Goal: Information Seeking & Learning: Learn about a topic

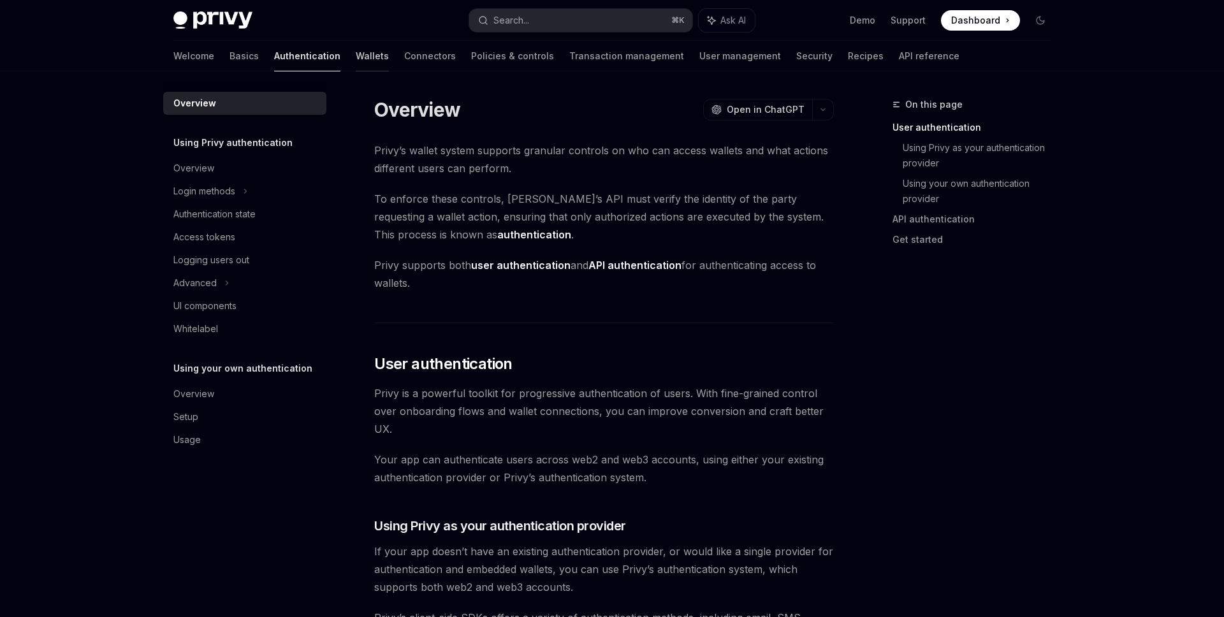
click at [356, 61] on link "Wallets" at bounding box center [372, 56] width 33 height 31
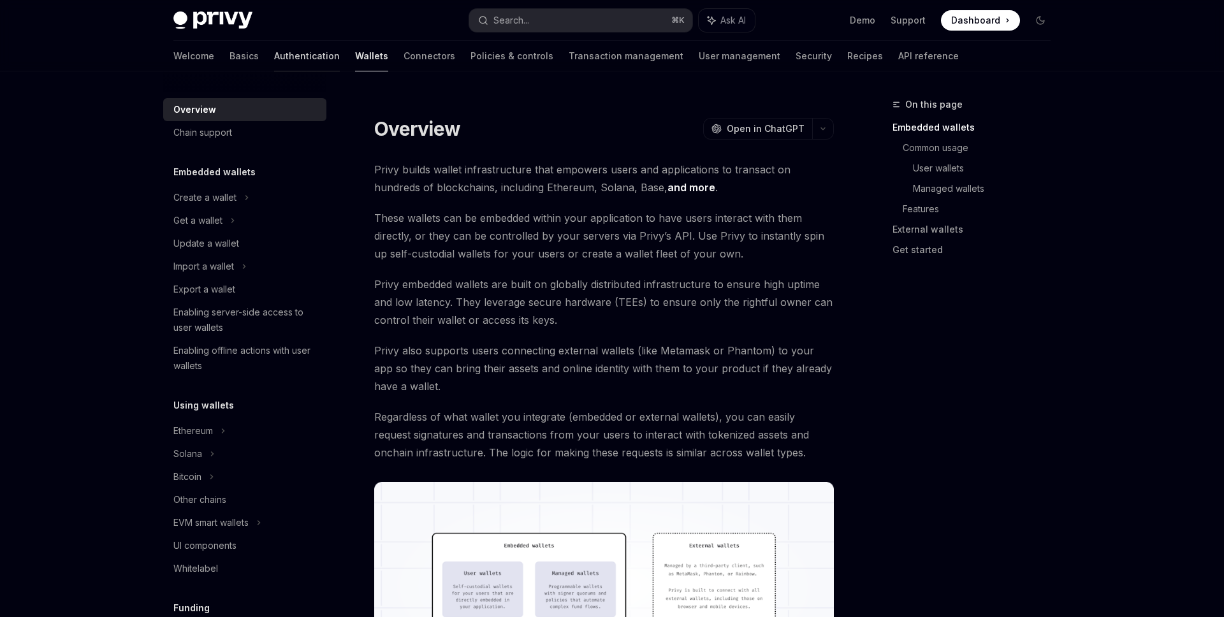
click at [274, 61] on link "Authentication" at bounding box center [307, 56] width 66 height 31
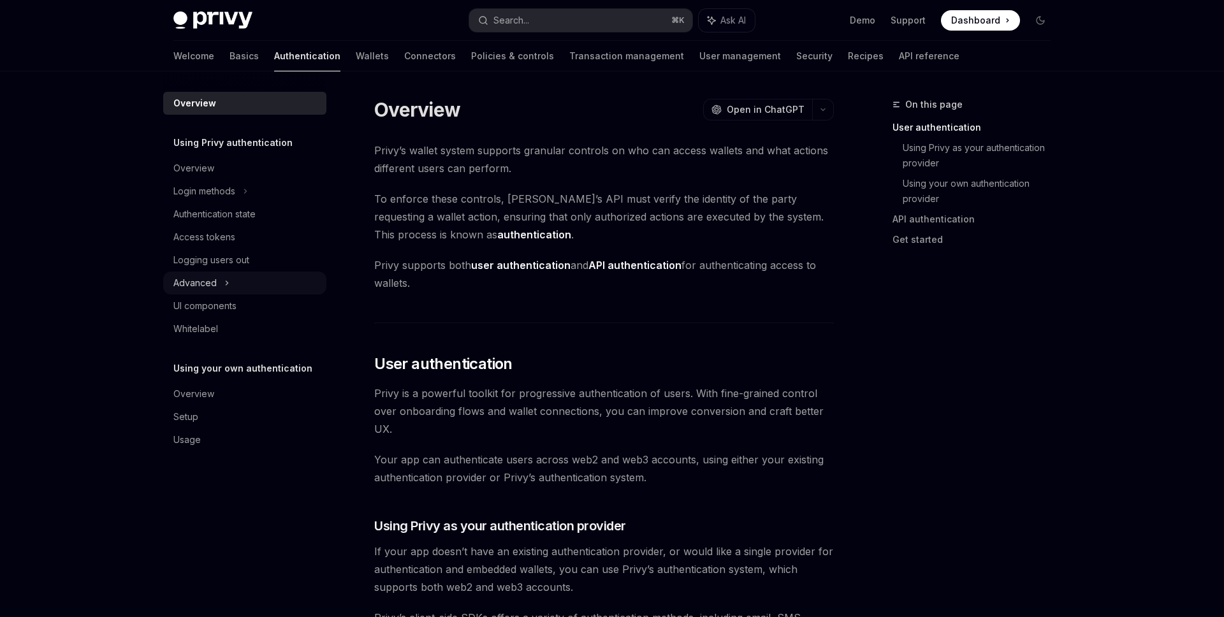
click at [238, 286] on div "Advanced" at bounding box center [244, 283] width 163 height 23
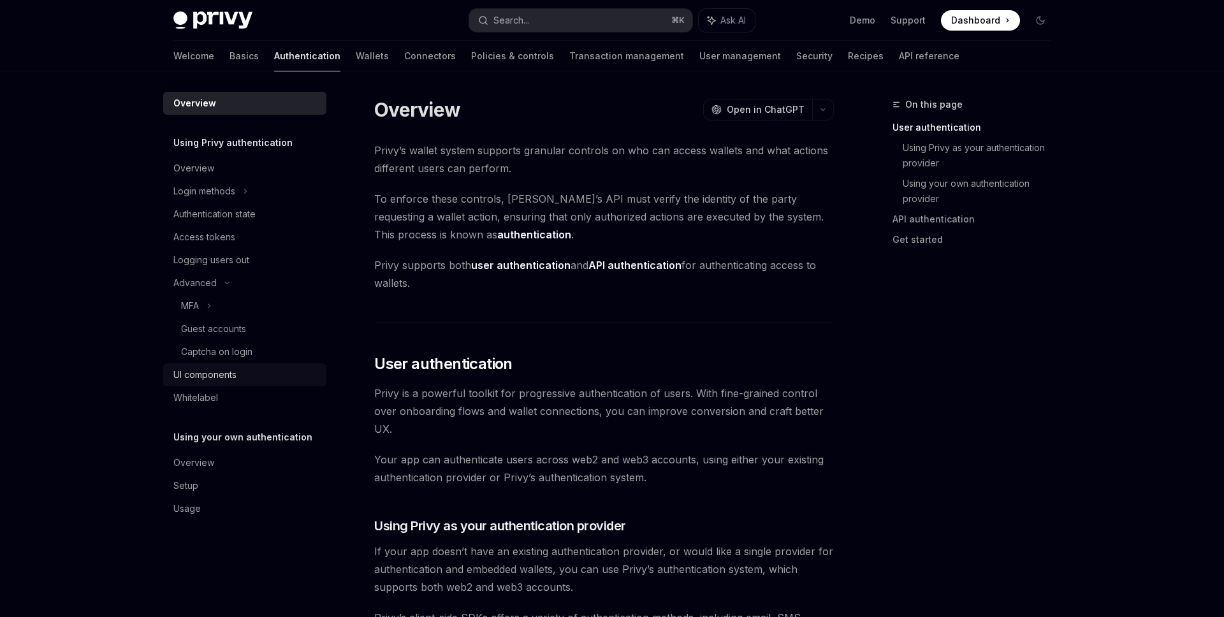
click at [226, 372] on div "UI components" at bounding box center [204, 374] width 63 height 15
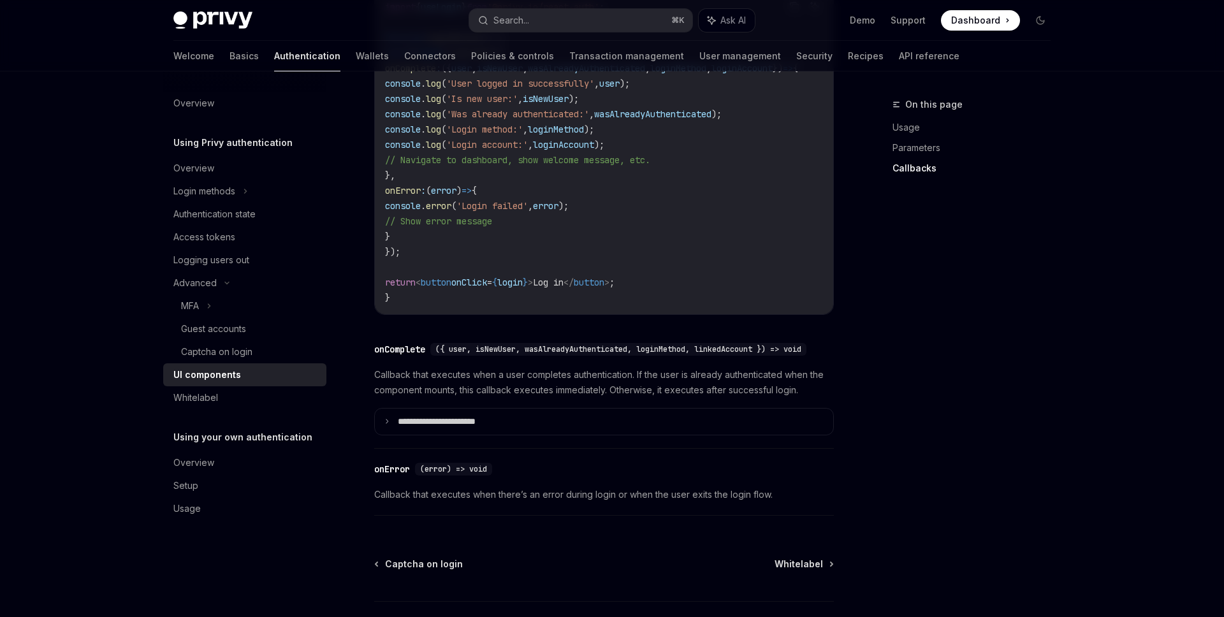
scroll to position [1813, 0]
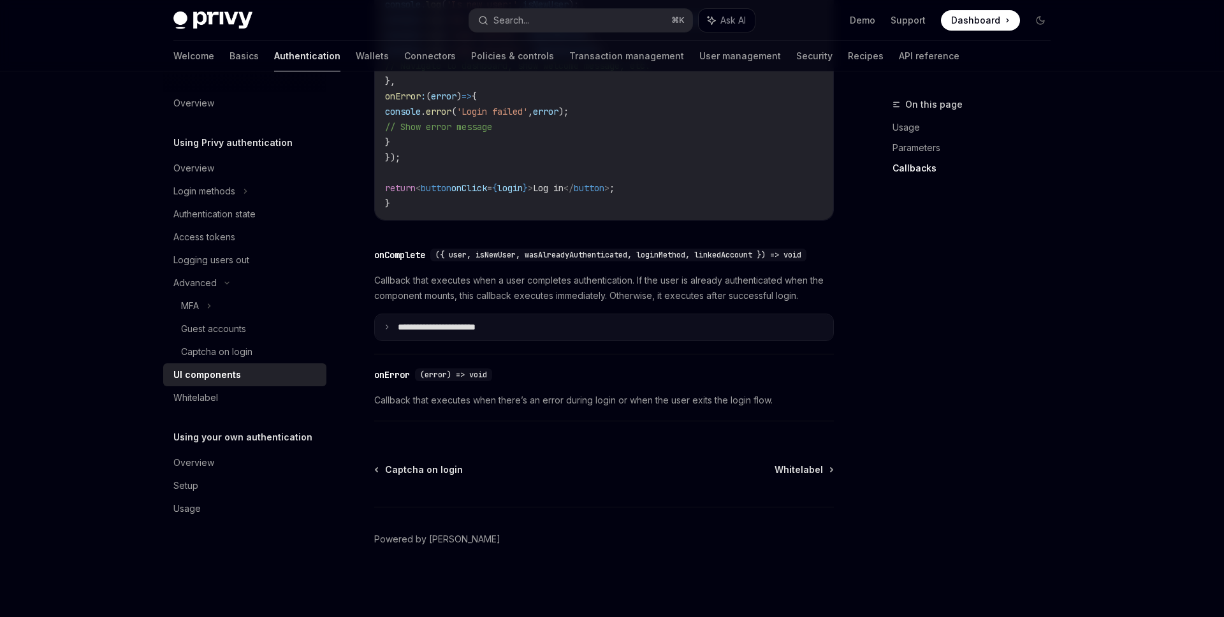
click at [441, 335] on summary "**********" at bounding box center [604, 327] width 458 height 27
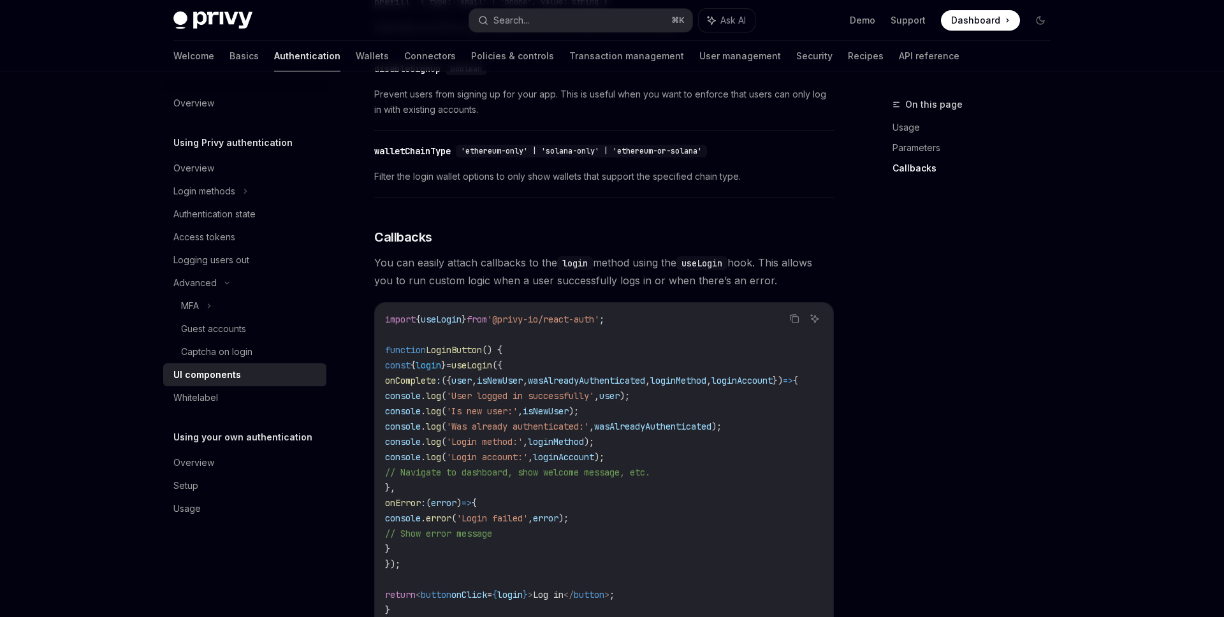
scroll to position [1212, 0]
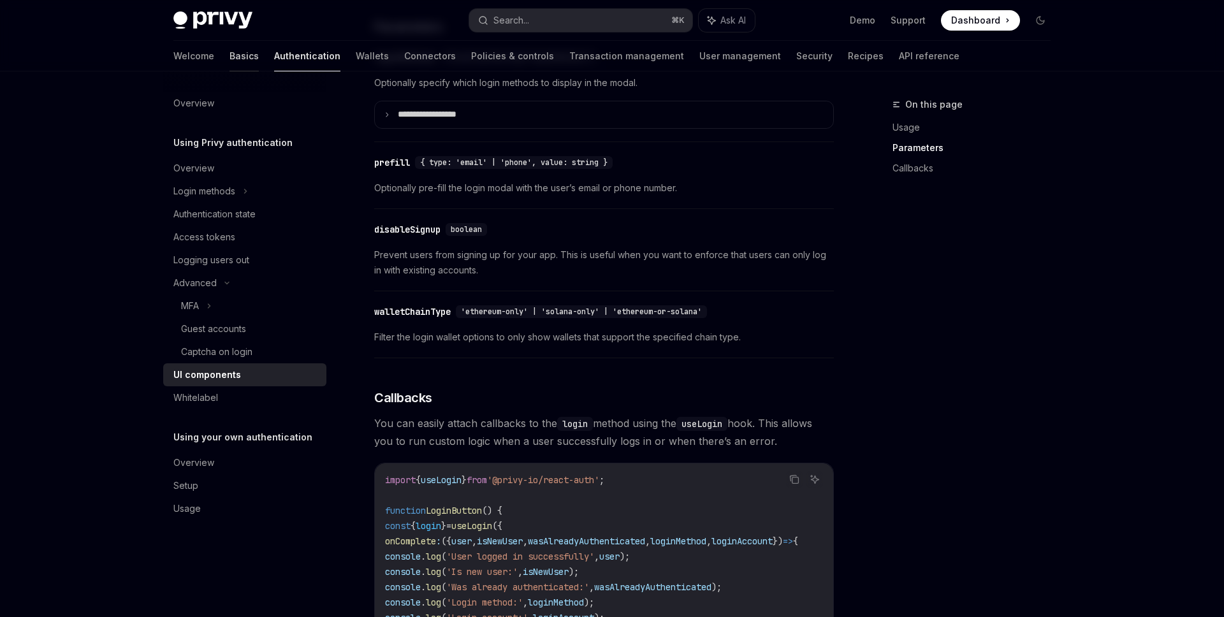
click at [230, 65] on link "Basics" at bounding box center [244, 56] width 29 height 31
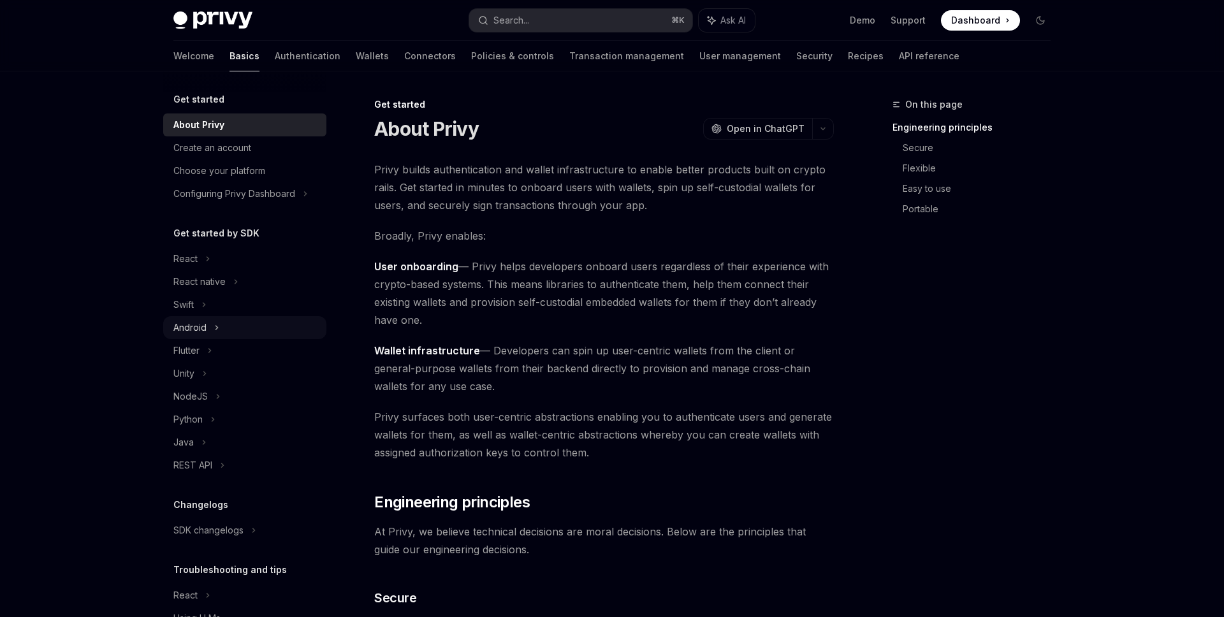
scroll to position [61, 0]
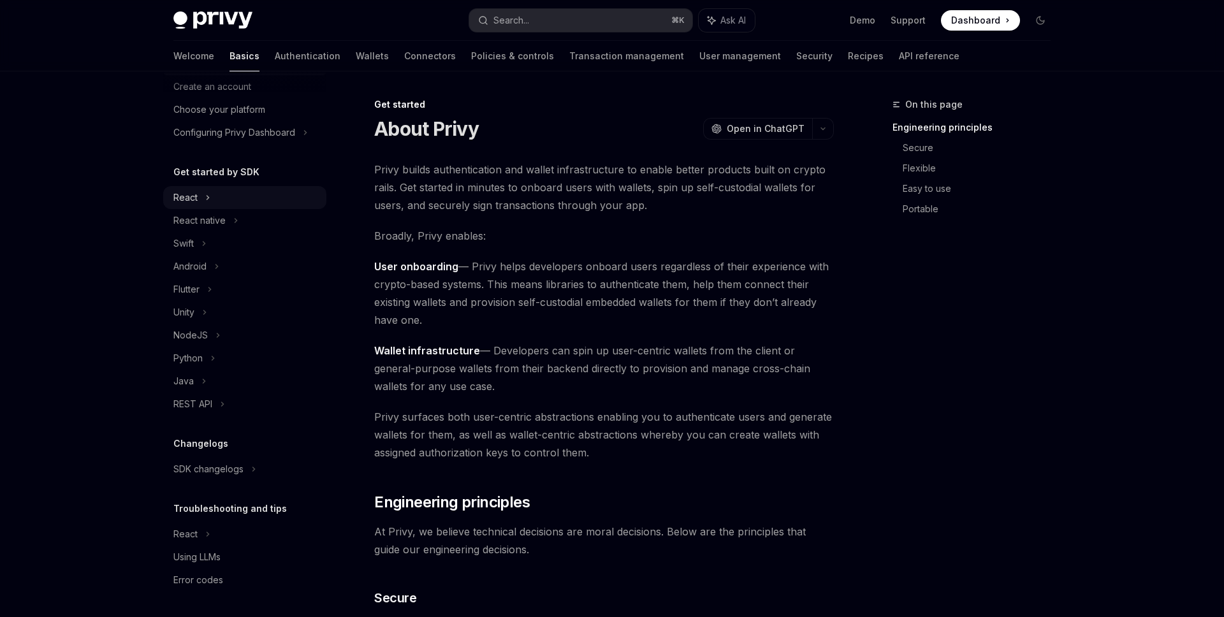
click at [266, 201] on div "React" at bounding box center [244, 197] width 163 height 23
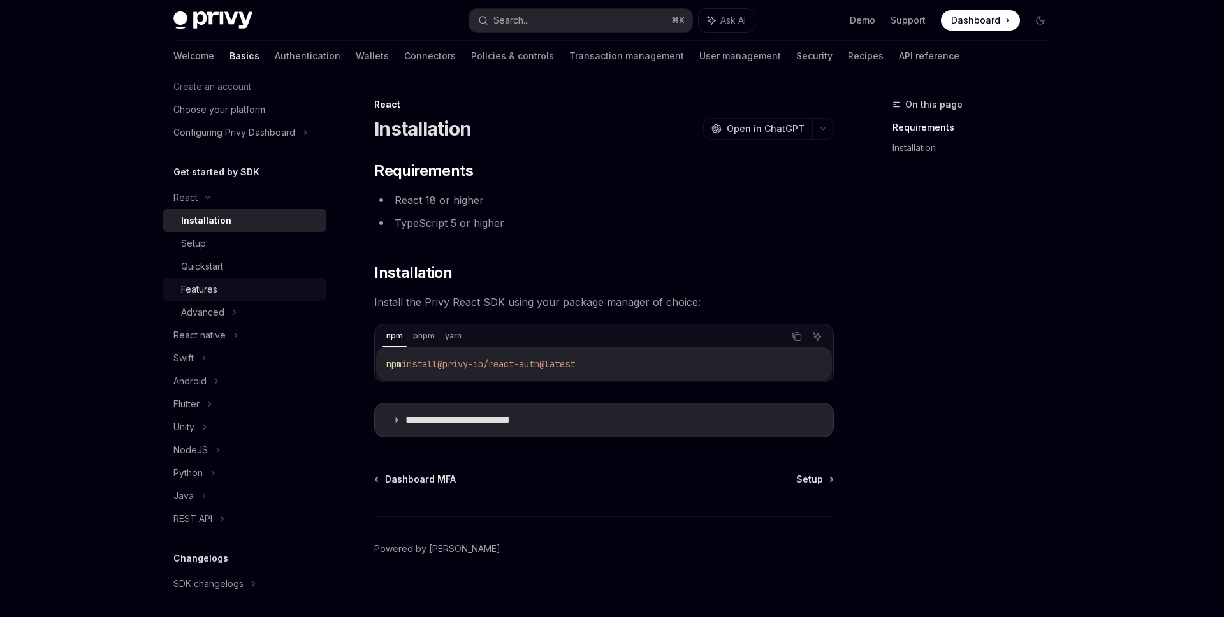
click at [241, 295] on div "Features" at bounding box center [250, 289] width 138 height 15
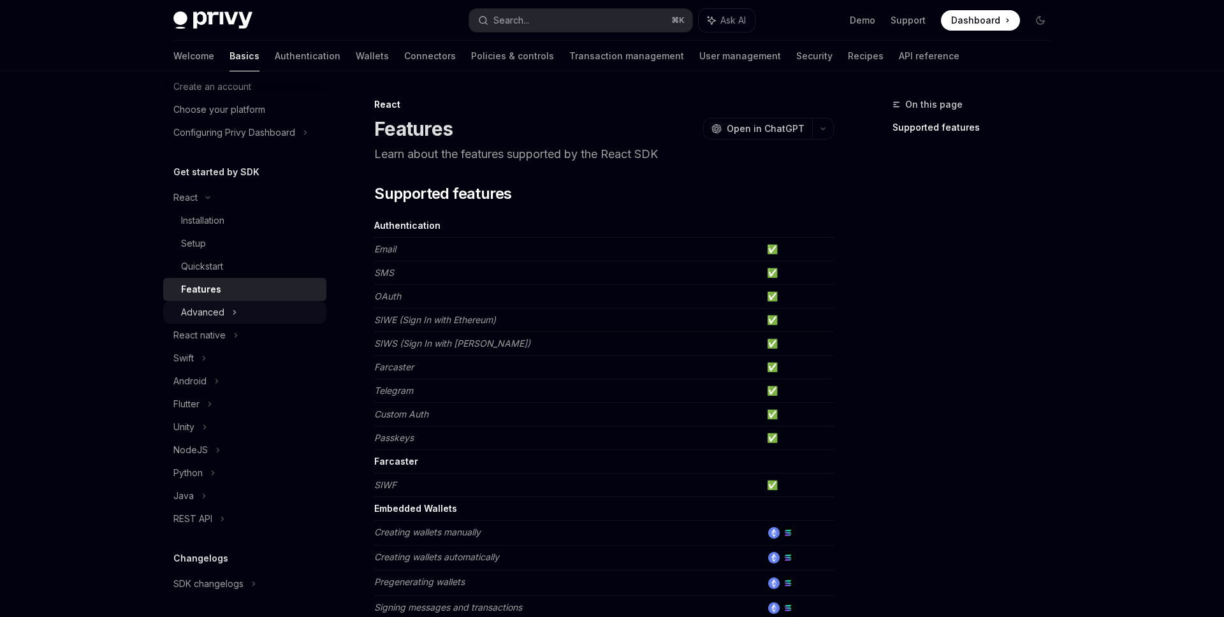
click at [230, 311] on div "Advanced" at bounding box center [244, 312] width 163 height 23
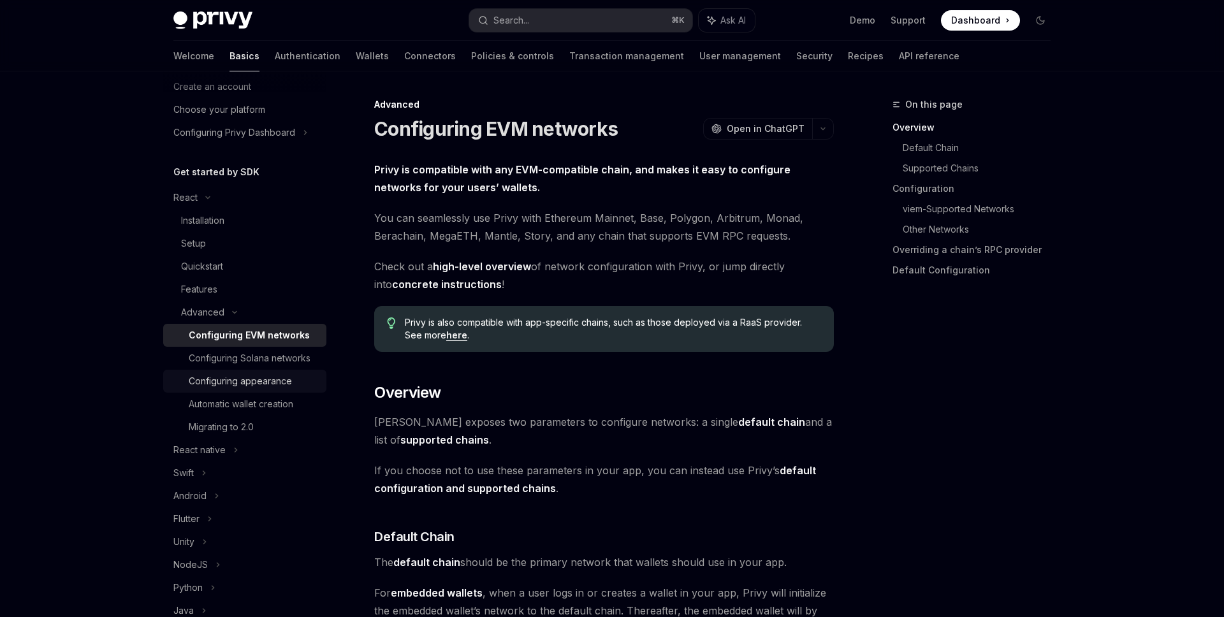
click at [224, 381] on div "Configuring appearance" at bounding box center [240, 381] width 103 height 15
type textarea "*"
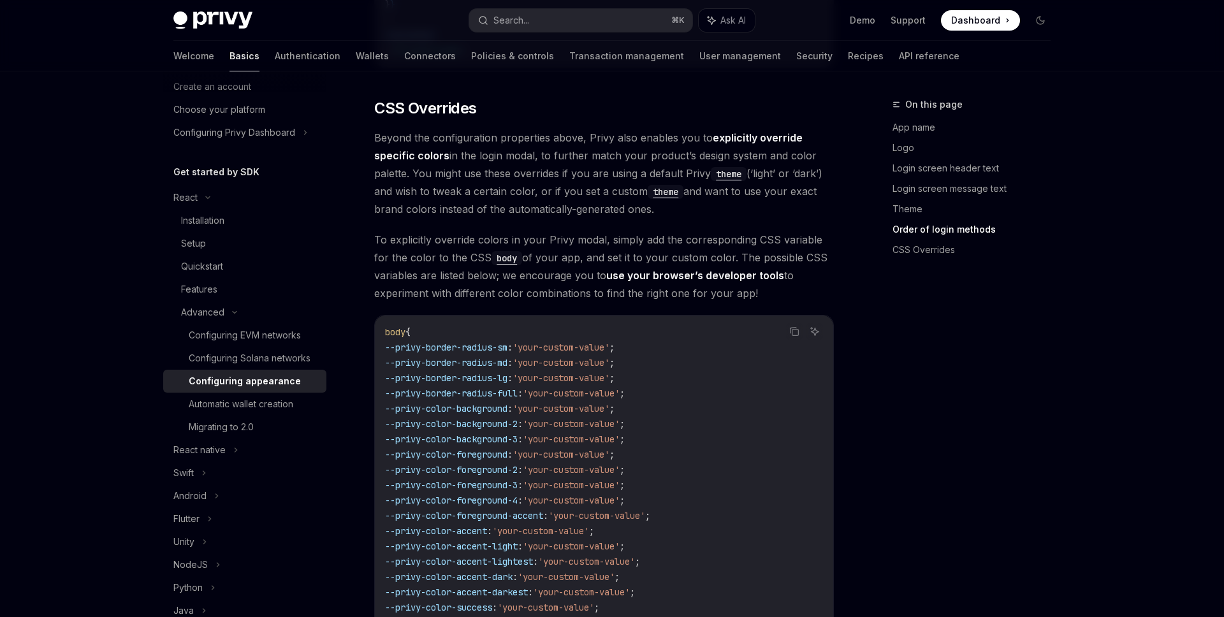
scroll to position [2896, 0]
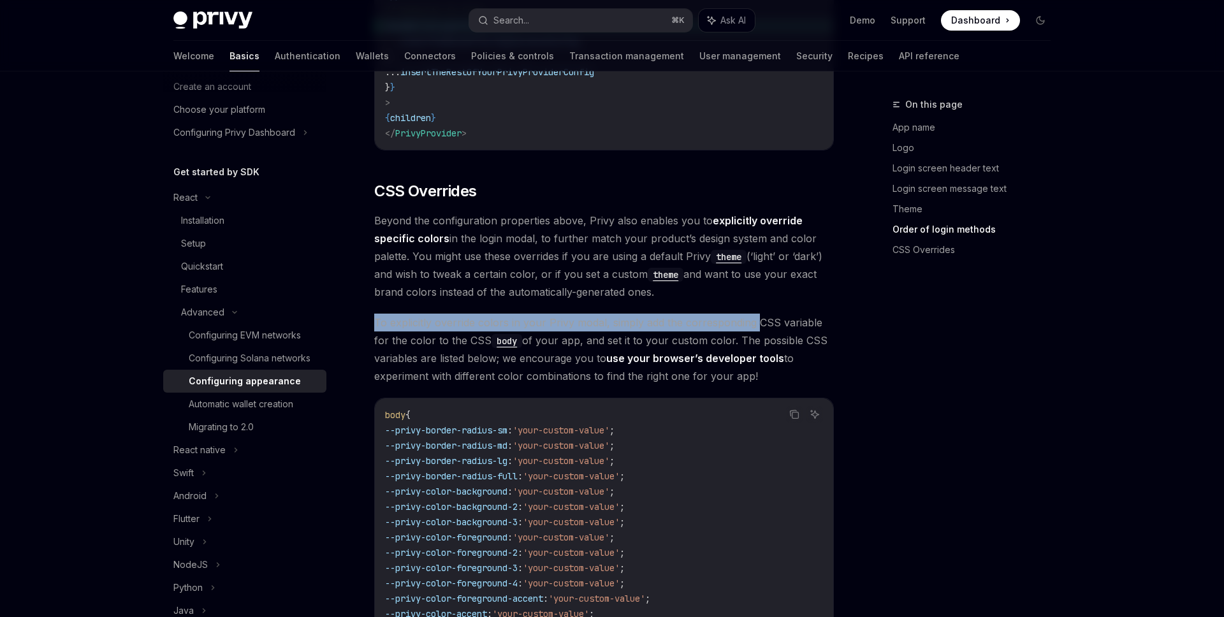
drag, startPoint x: 376, startPoint y: 286, endPoint x: 756, endPoint y: 288, distance: 380.0
click at [756, 314] on span "To explicitly override colors in your Privy modal, simply add the corresponding…" at bounding box center [604, 349] width 460 height 71
drag, startPoint x: 822, startPoint y: 286, endPoint x: 594, endPoint y: 286, distance: 228.3
click at [594, 314] on span "To explicitly override colors in your Privy modal, simply add the corresponding…" at bounding box center [604, 349] width 460 height 71
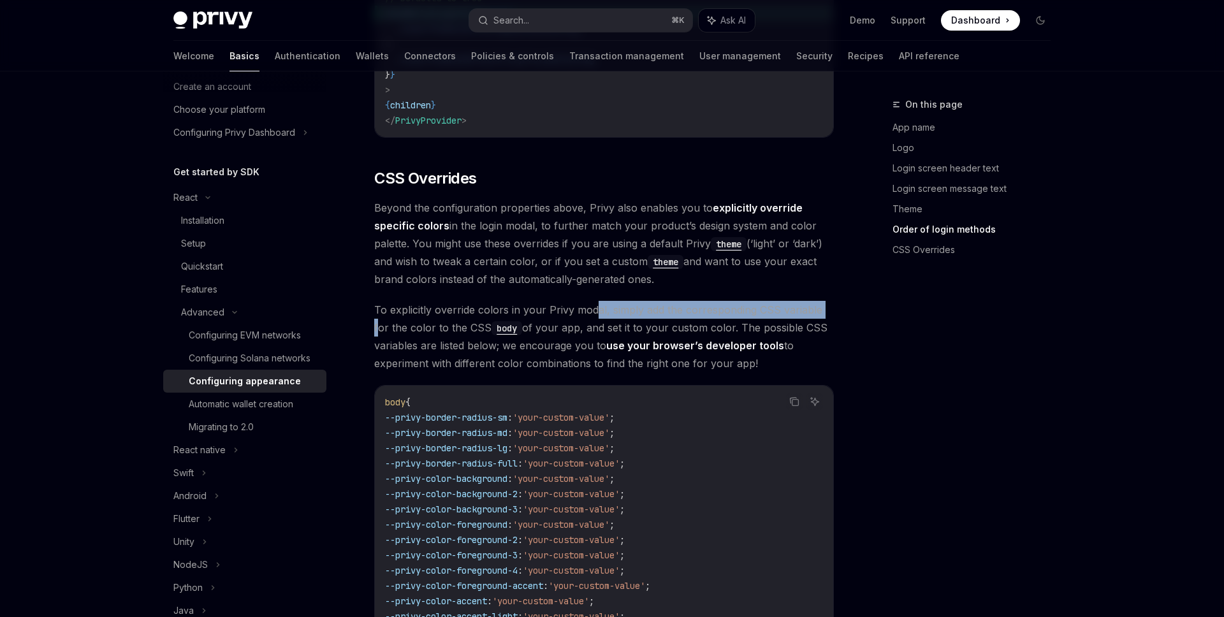
scroll to position [2911, 0]
click at [582, 299] on span "To explicitly override colors in your Privy modal, simply add the corresponding…" at bounding box center [604, 334] width 460 height 71
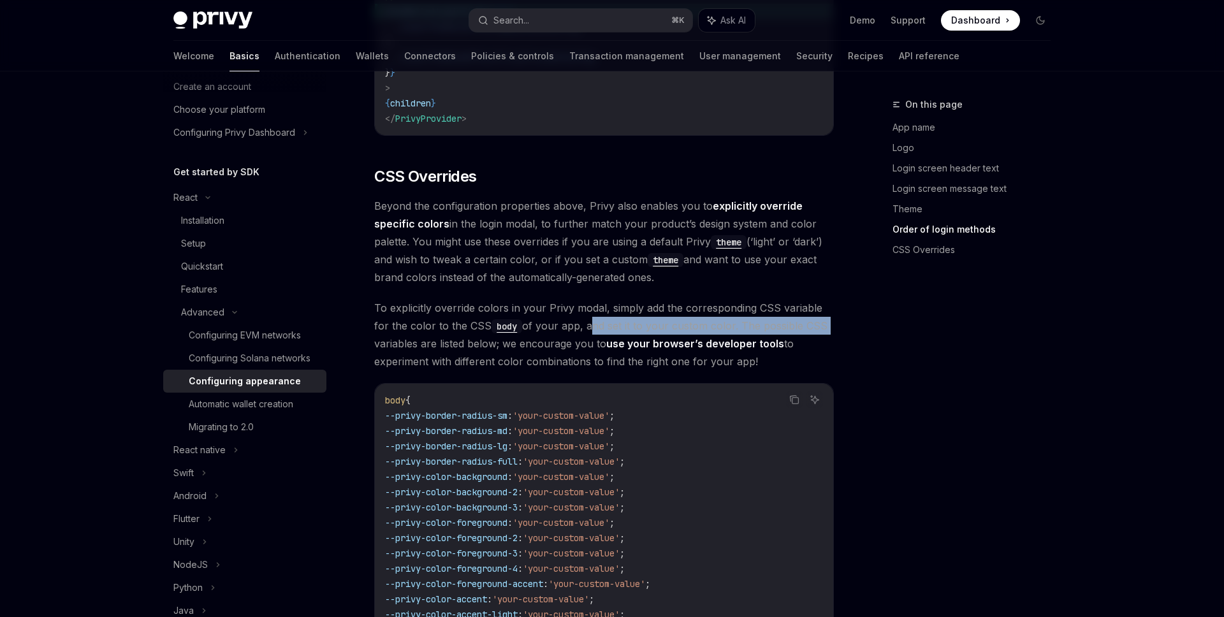
drag, startPoint x: 569, startPoint y: 291, endPoint x: 842, endPoint y: 291, distance: 272.9
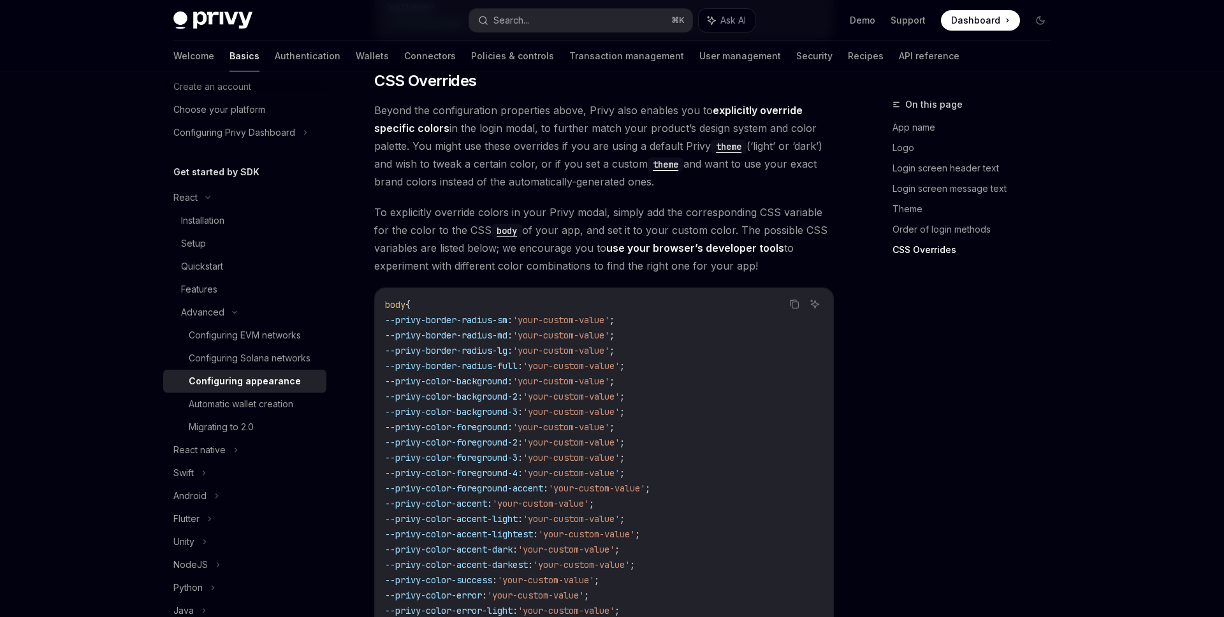
scroll to position [2971, 0]
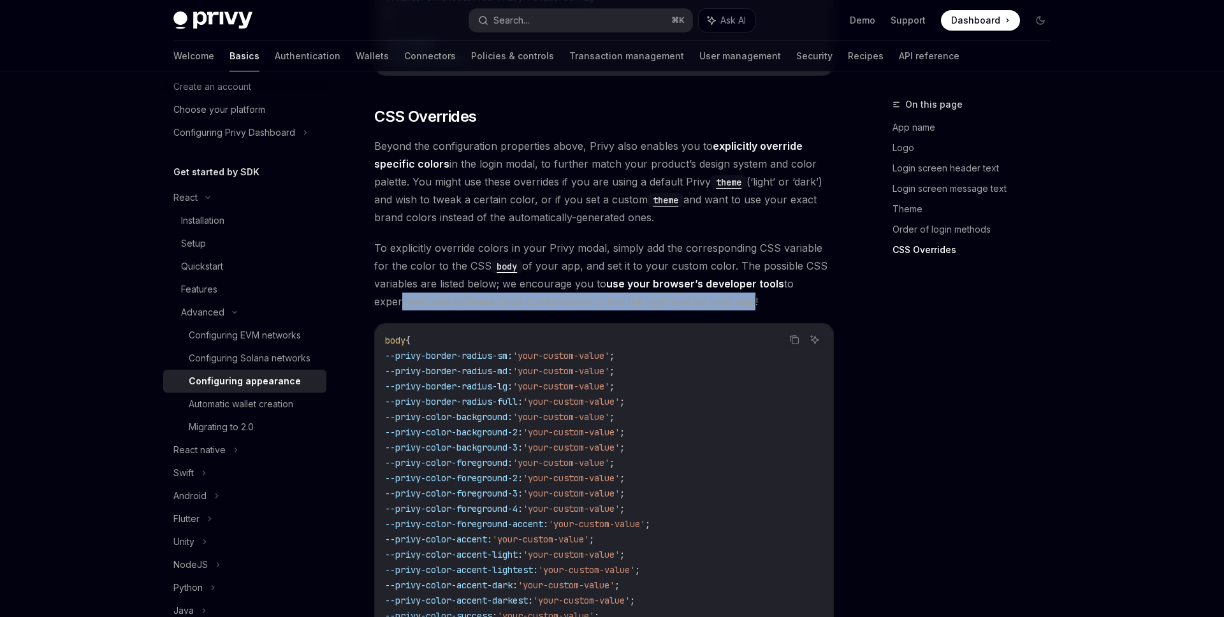
drag, startPoint x: 399, startPoint y: 258, endPoint x: 747, endPoint y: 260, distance: 347.5
click at [747, 260] on span "To explicitly override colors in your Privy modal, simply add the corresponding…" at bounding box center [604, 274] width 460 height 71
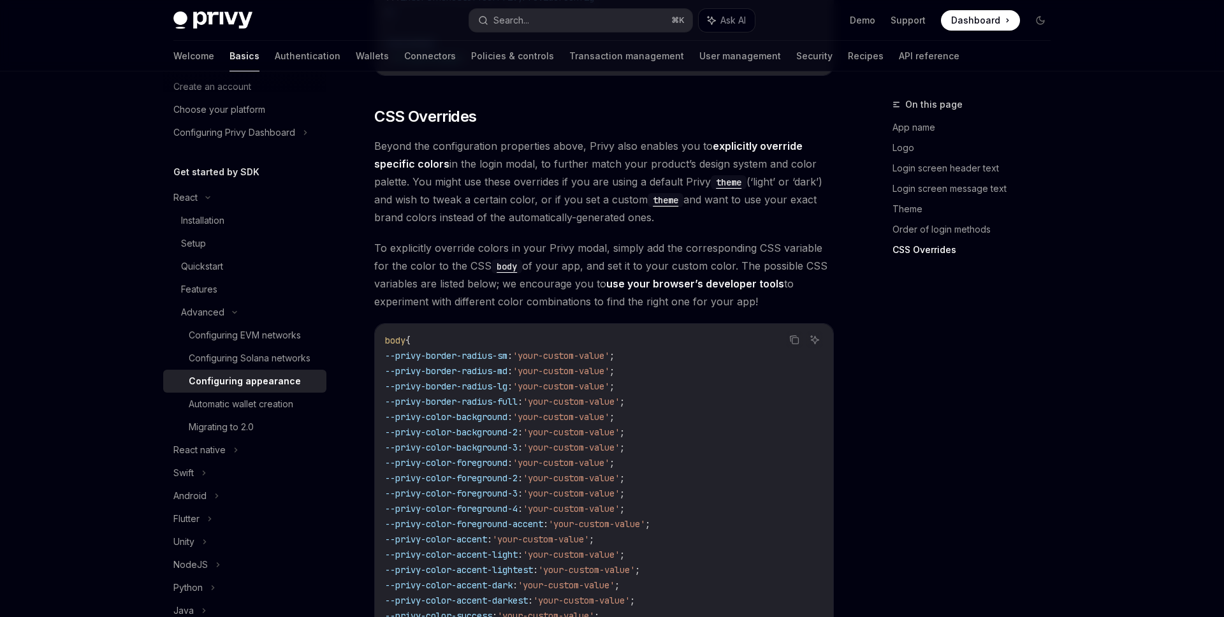
click at [774, 261] on span "To explicitly override colors in your Privy modal, simply add the corresponding…" at bounding box center [604, 274] width 460 height 71
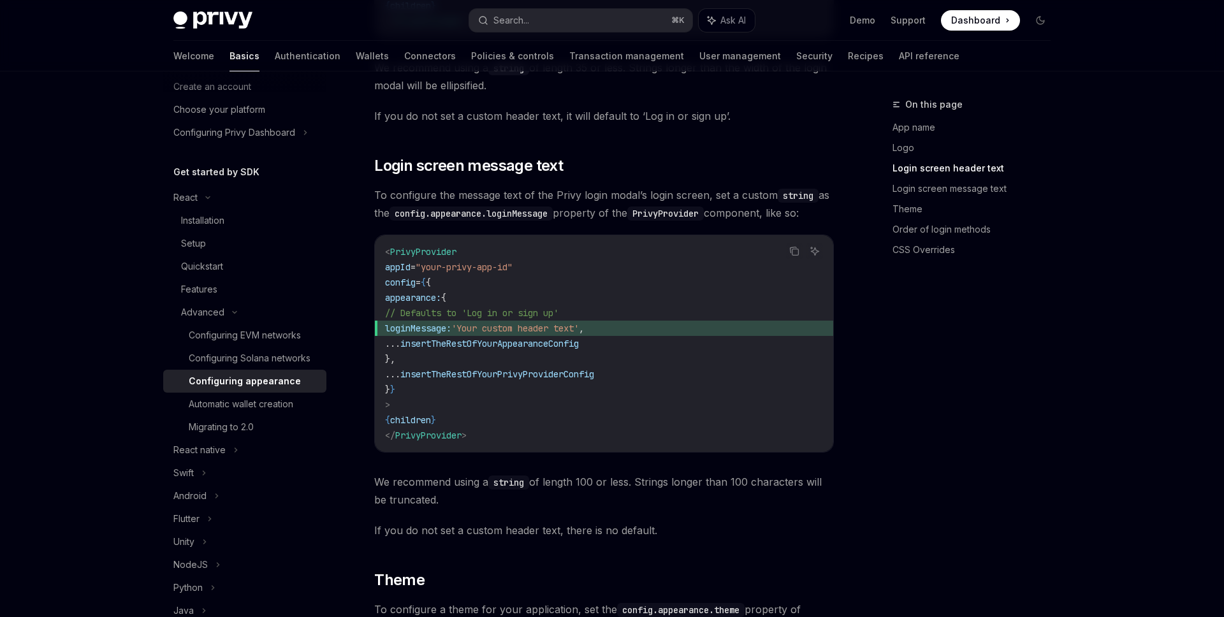
scroll to position [1247, 0]
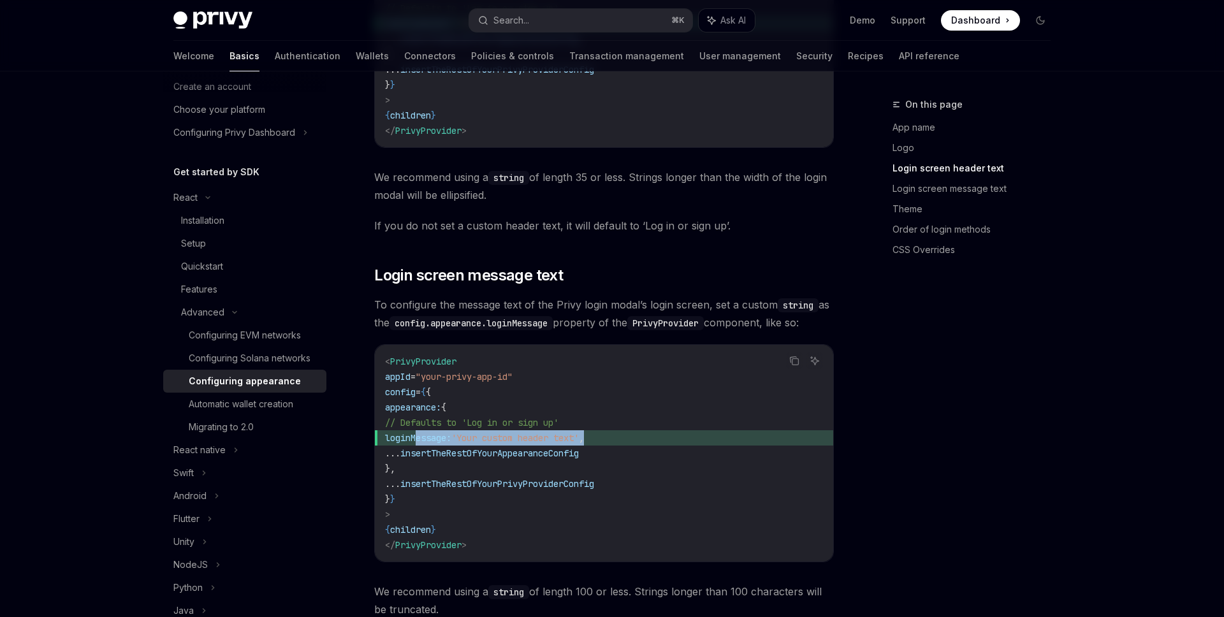
drag, startPoint x: 645, startPoint y: 421, endPoint x: 418, endPoint y: 418, distance: 226.4
click at [418, 430] on span "loginMessage: 'Your custom header text' ," at bounding box center [604, 437] width 438 height 15
copy span "loginMessage: 'Your custom header text' ,"
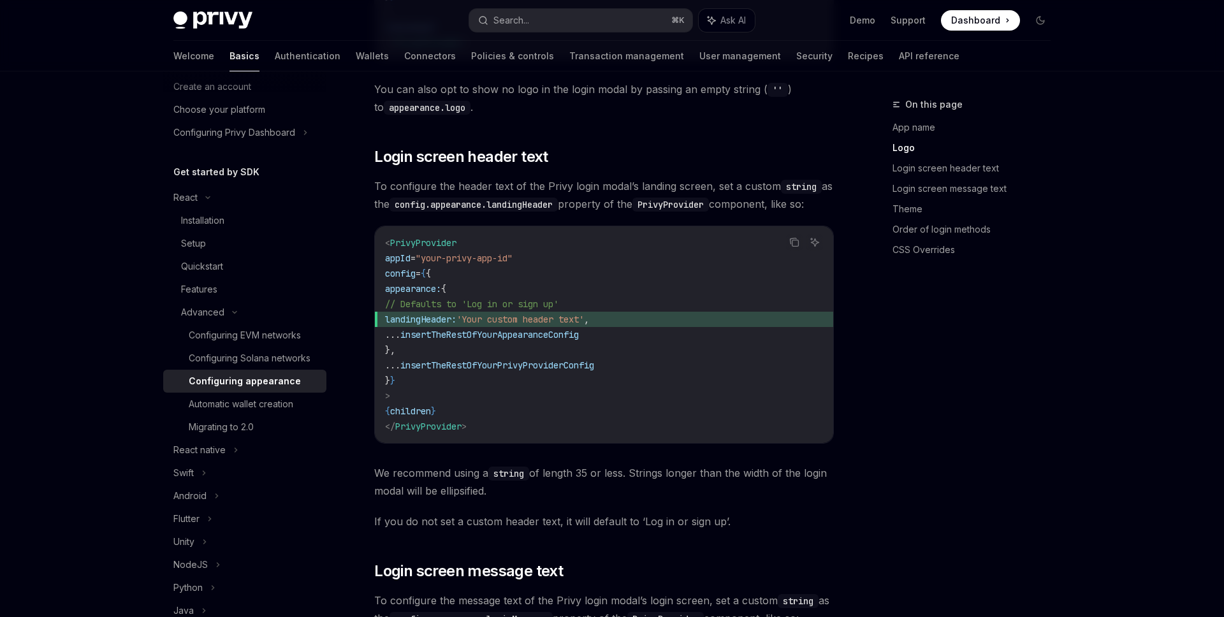
scroll to position [1072, 0]
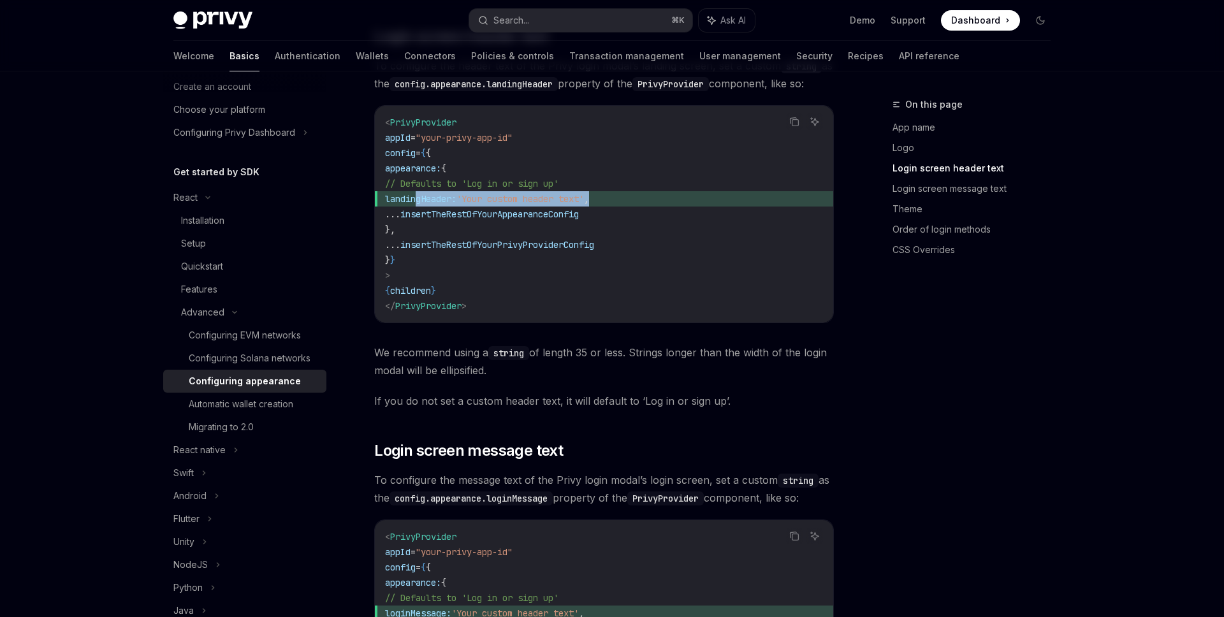
drag, startPoint x: 640, startPoint y: 177, endPoint x: 418, endPoint y: 182, distance: 222.6
click at [417, 191] on span "landingHeader: 'Your custom header text' ," at bounding box center [604, 198] width 438 height 15
copy span "landingHeader: 'Your custom header text' ,"
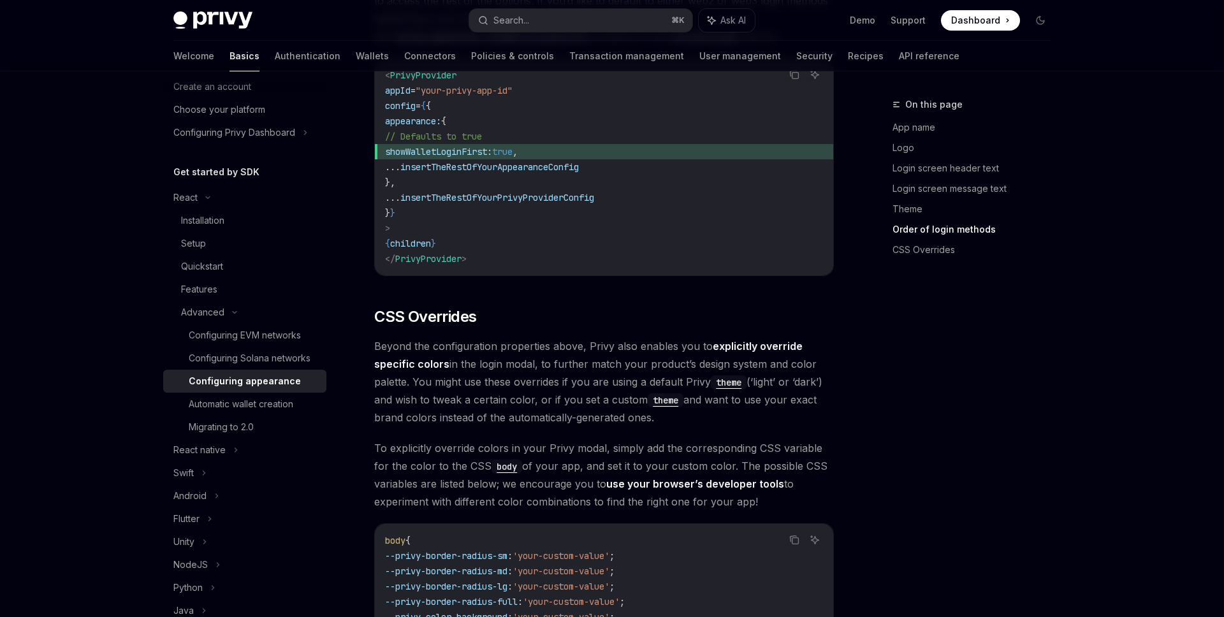
scroll to position [3186, 0]
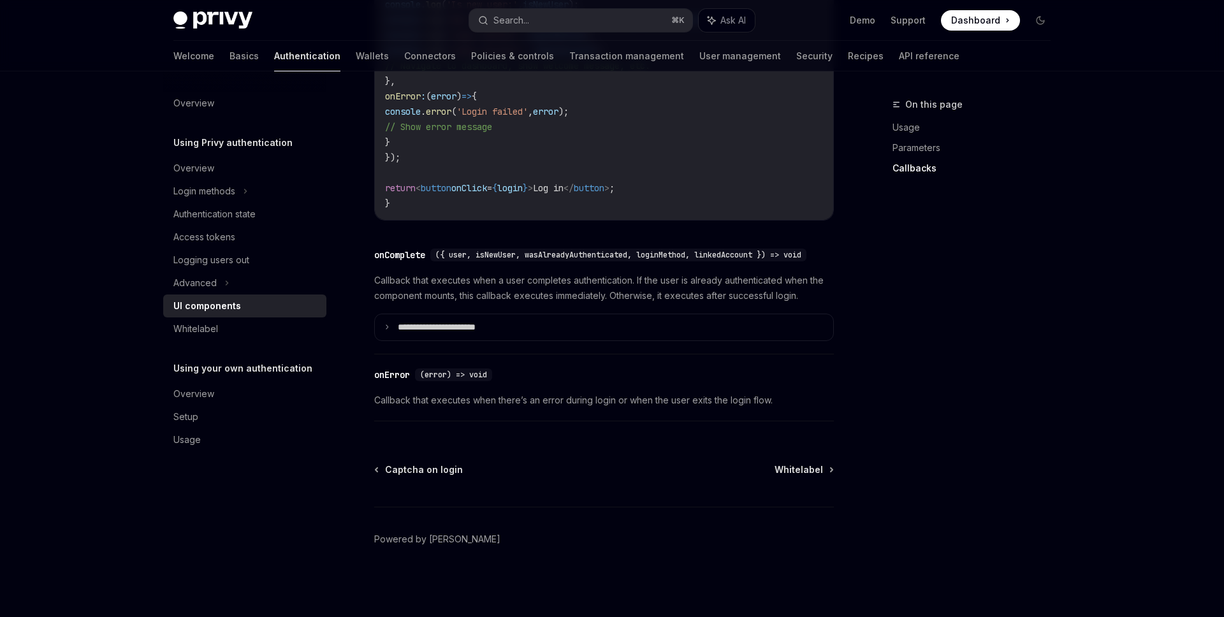
scroll to position [1813, 0]
click at [230, 61] on link "Basics" at bounding box center [244, 56] width 29 height 31
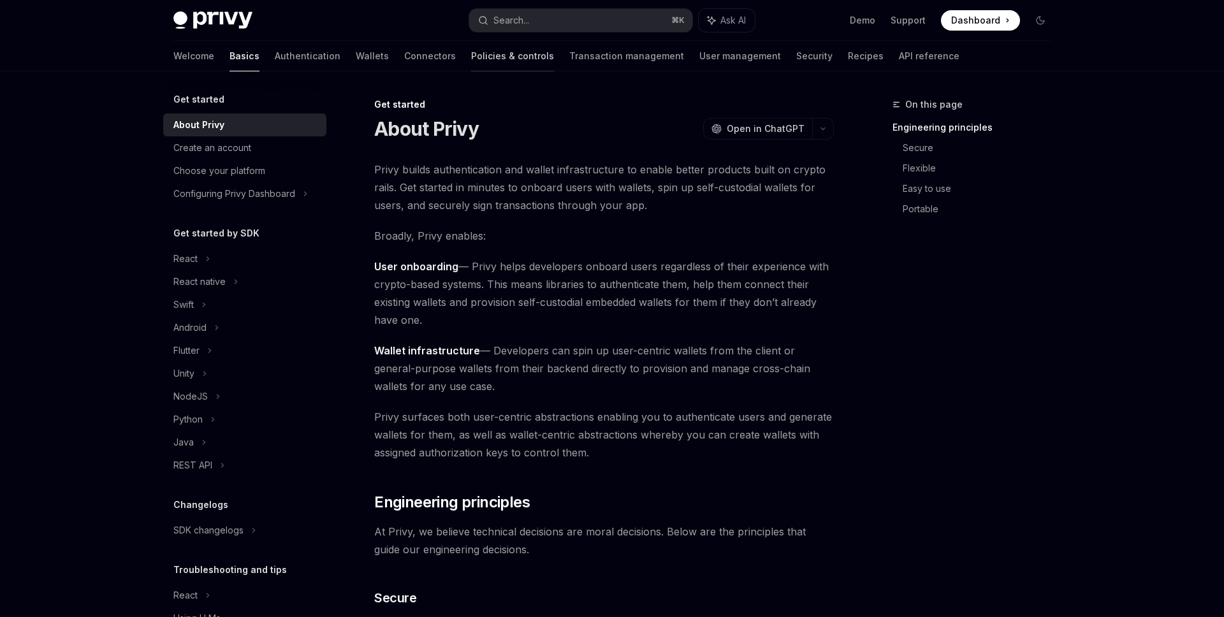
click at [471, 67] on link "Policies & controls" at bounding box center [512, 56] width 83 height 31
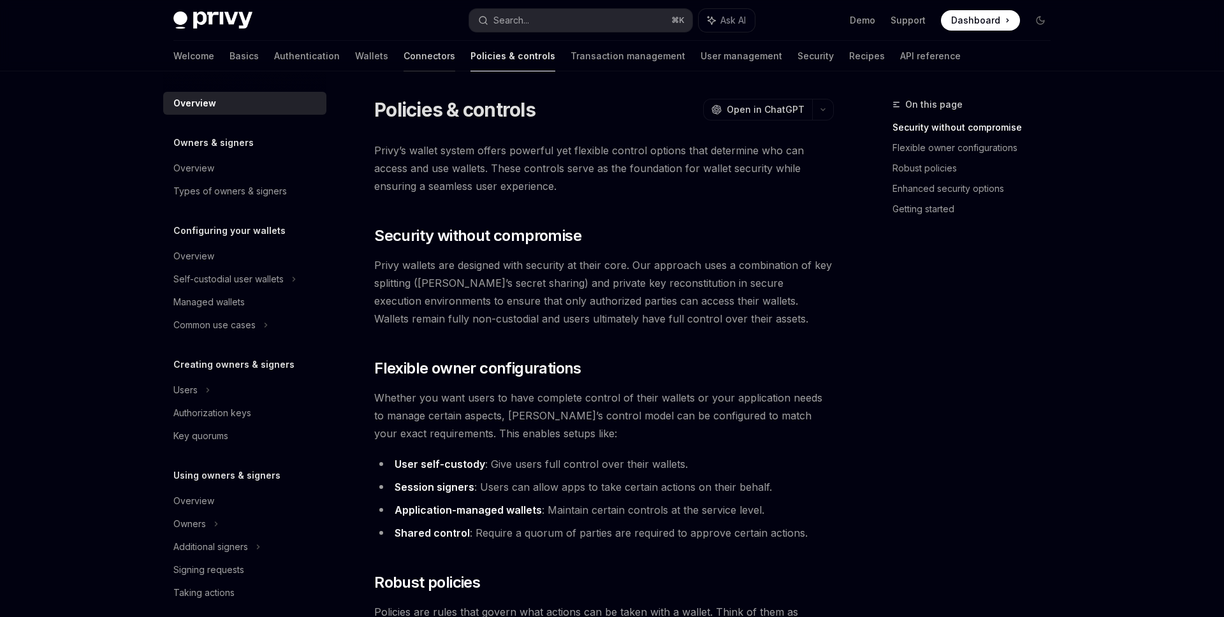
click at [404, 61] on link "Connectors" at bounding box center [430, 56] width 52 height 31
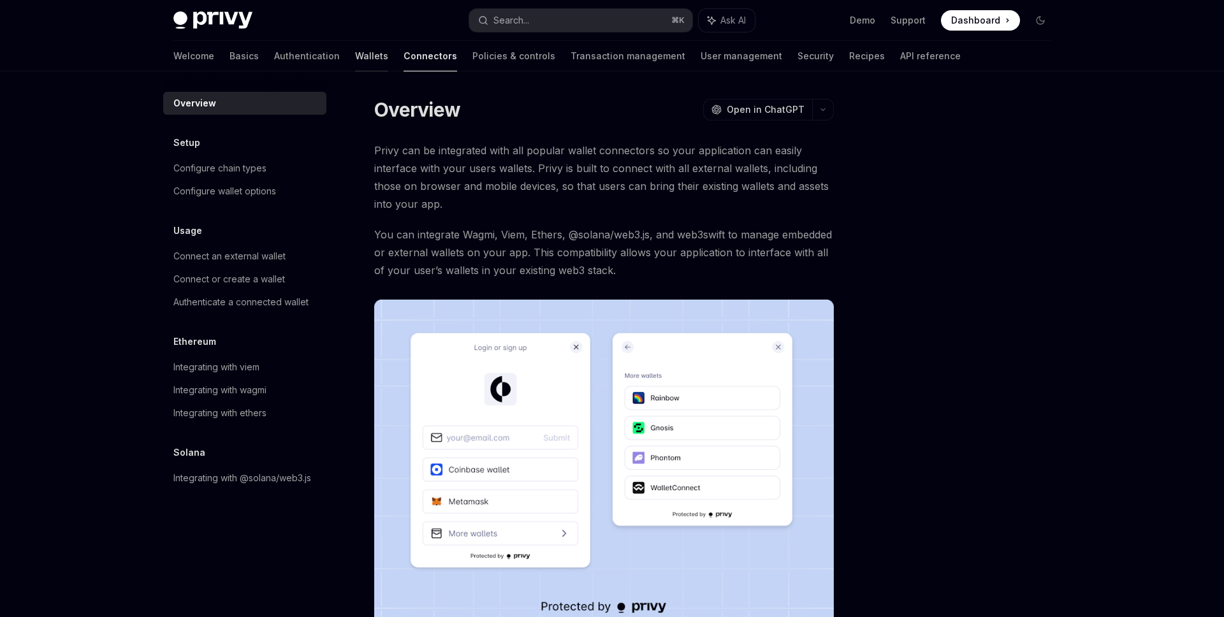
click at [355, 64] on link "Wallets" at bounding box center [371, 56] width 33 height 31
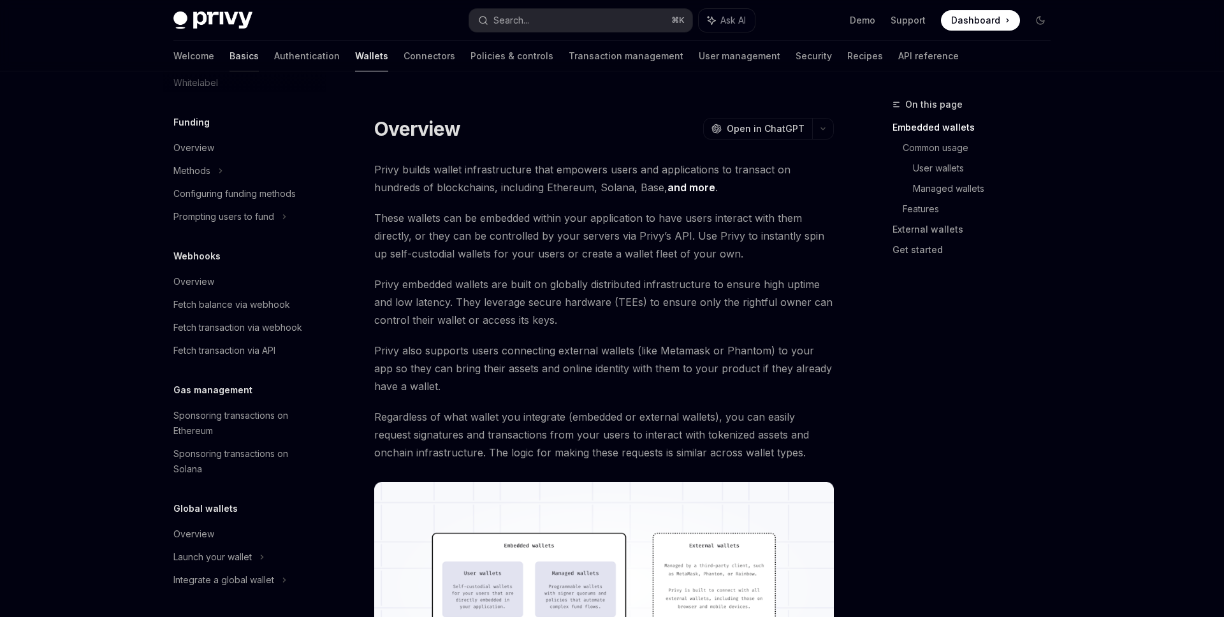
click at [230, 55] on link "Basics" at bounding box center [244, 56] width 29 height 31
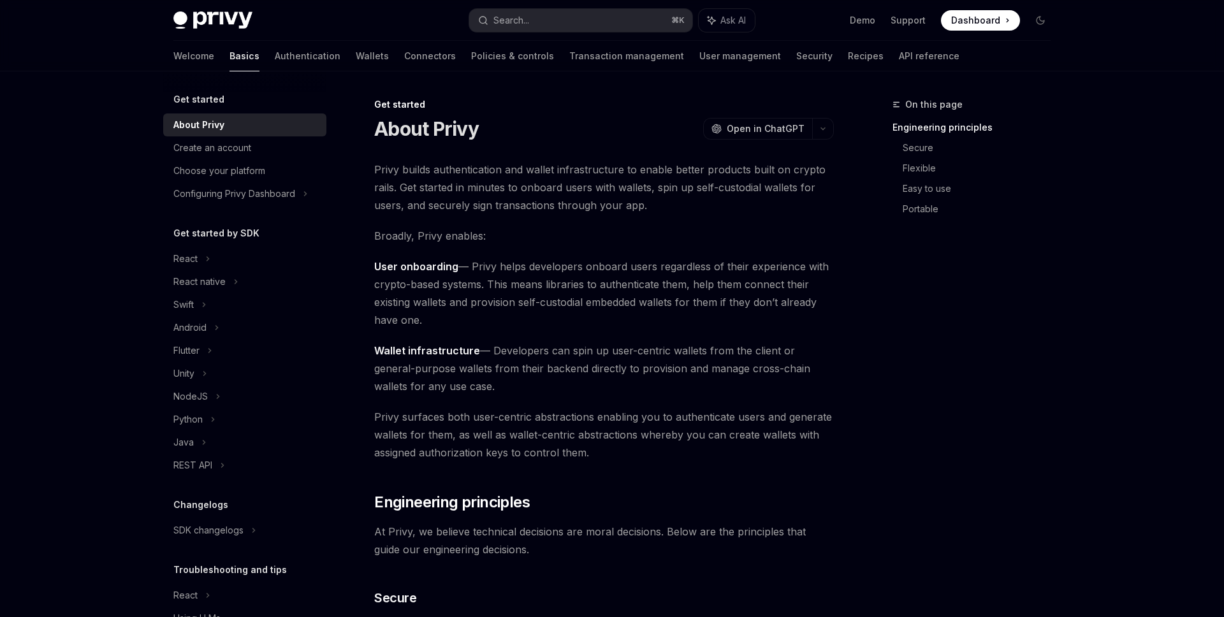
scroll to position [61, 0]
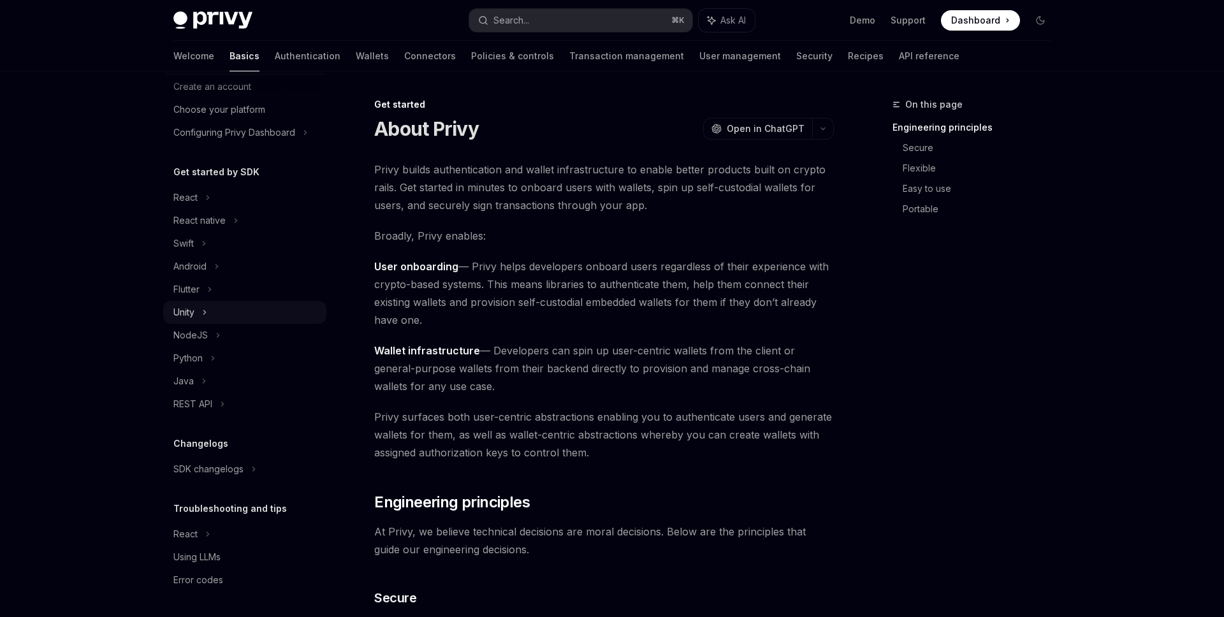
click at [217, 312] on div "Unity" at bounding box center [244, 312] width 163 height 23
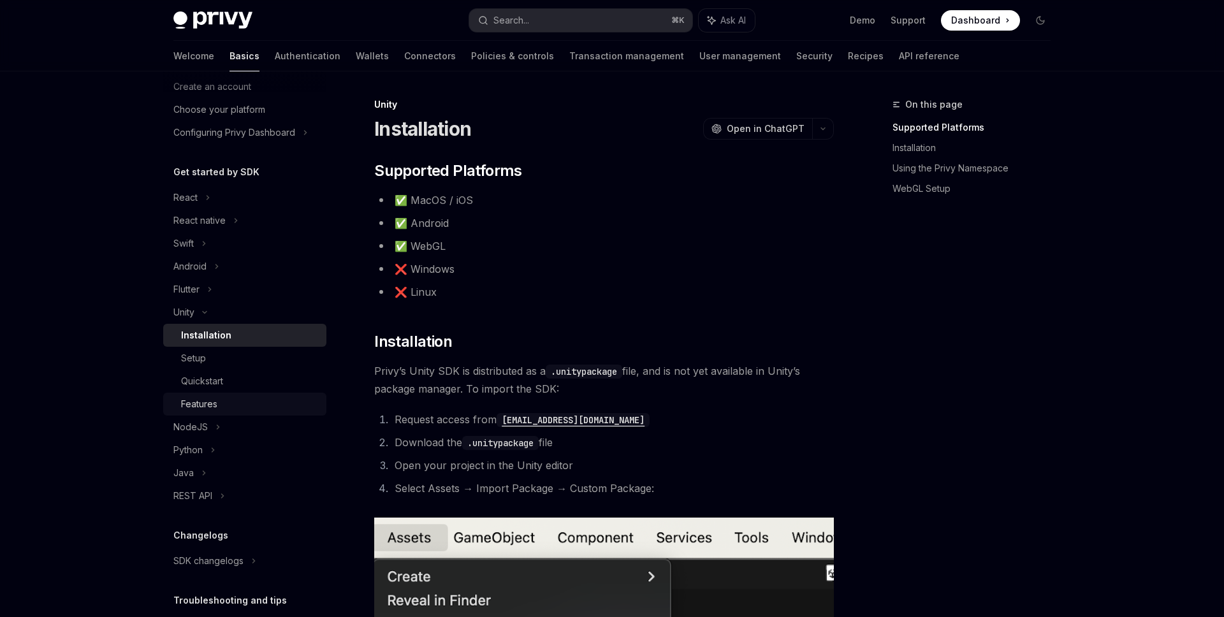
click at [227, 402] on div "Features" at bounding box center [250, 404] width 138 height 15
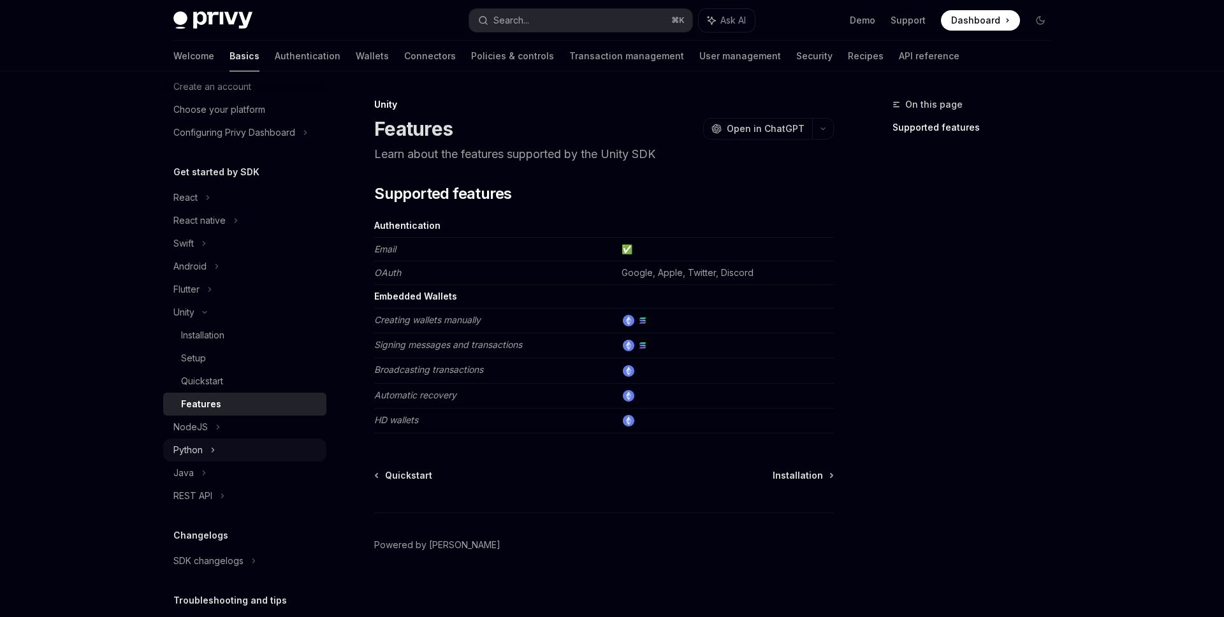
click at [234, 452] on div "Python" at bounding box center [244, 450] width 163 height 23
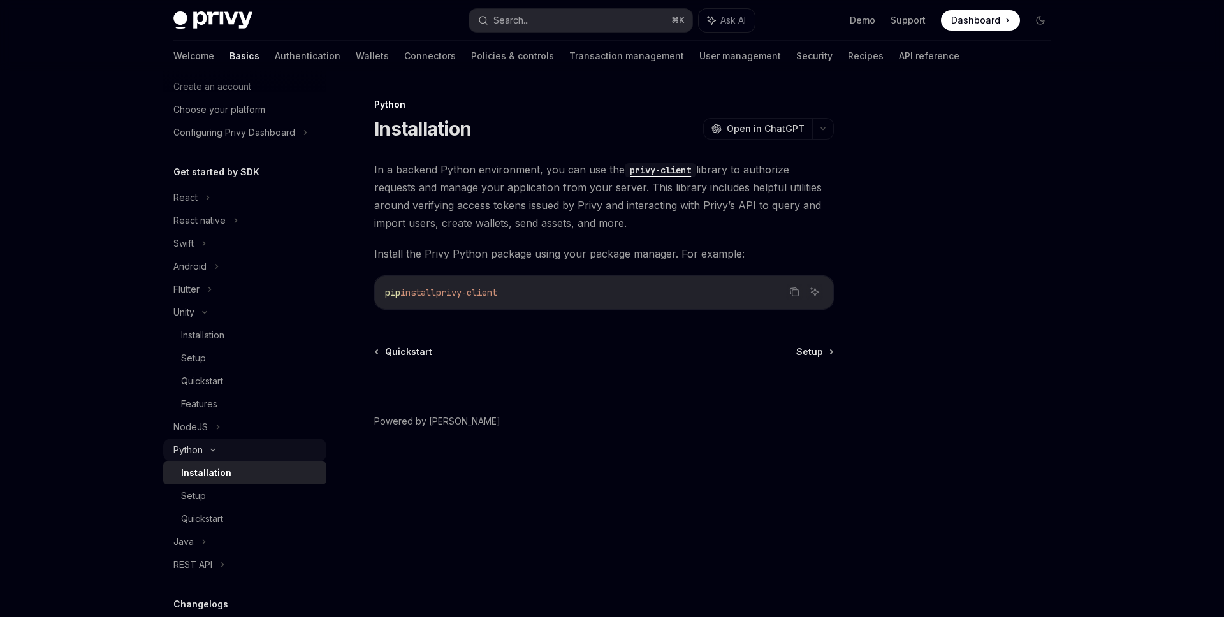
click at [240, 439] on div "Python" at bounding box center [244, 450] width 163 height 23
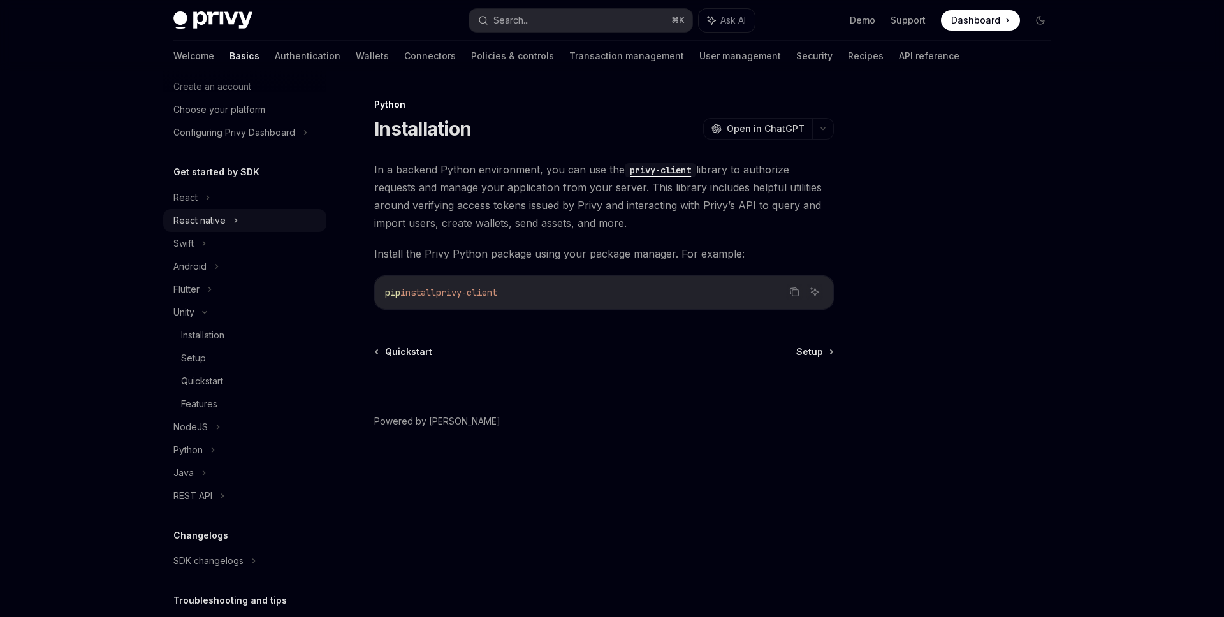
click at [279, 219] on div "React native" at bounding box center [244, 220] width 163 height 23
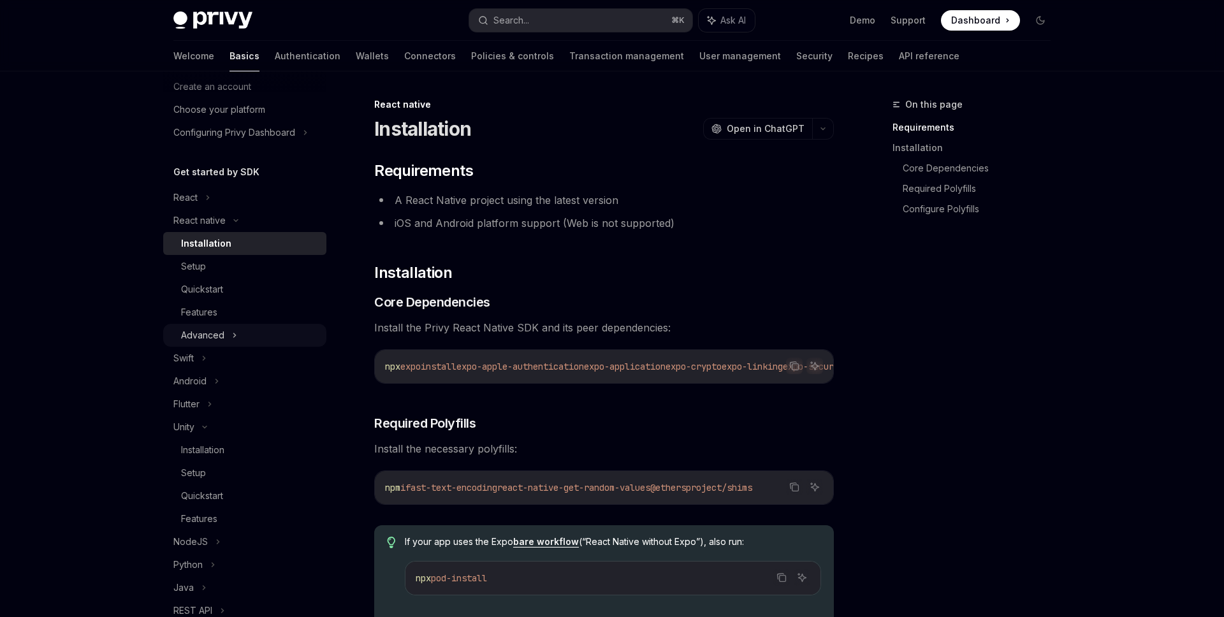
click at [229, 342] on div "Advanced" at bounding box center [244, 335] width 163 height 23
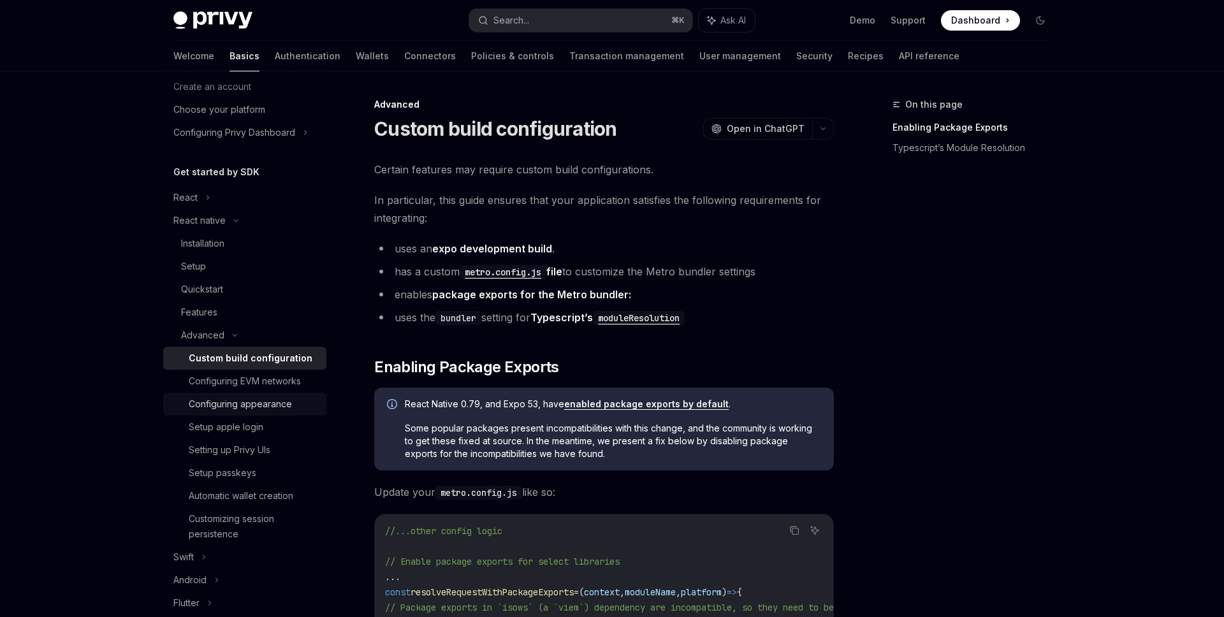
click at [263, 407] on div "Configuring appearance" at bounding box center [240, 404] width 103 height 15
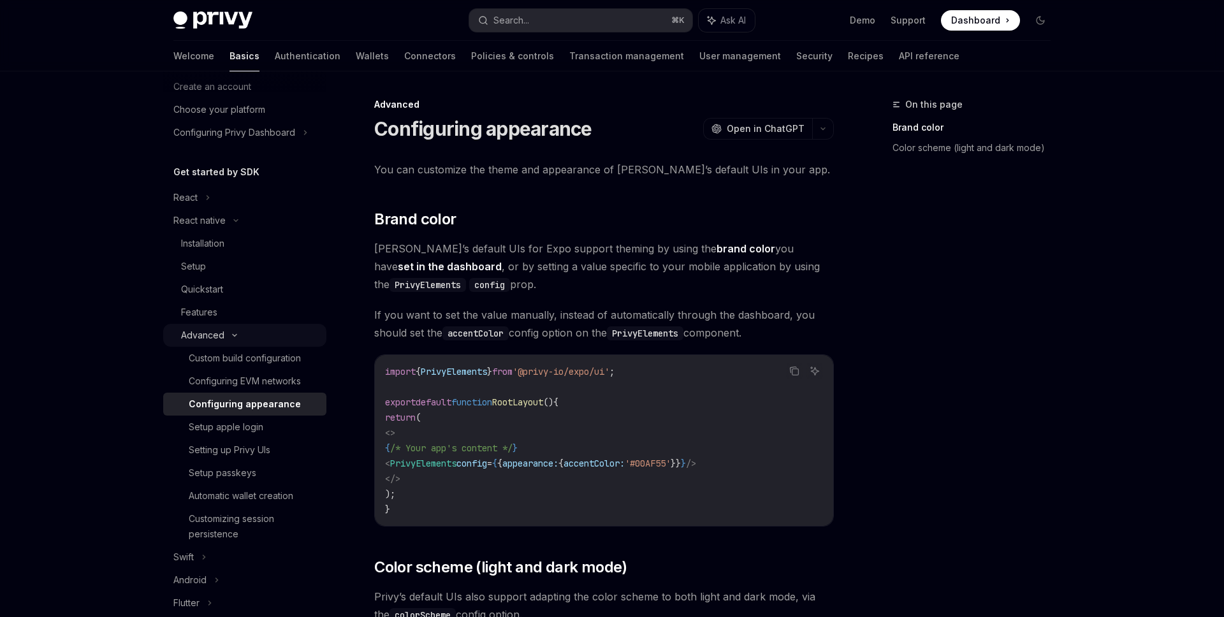
click at [250, 324] on div "Advanced" at bounding box center [244, 335] width 163 height 23
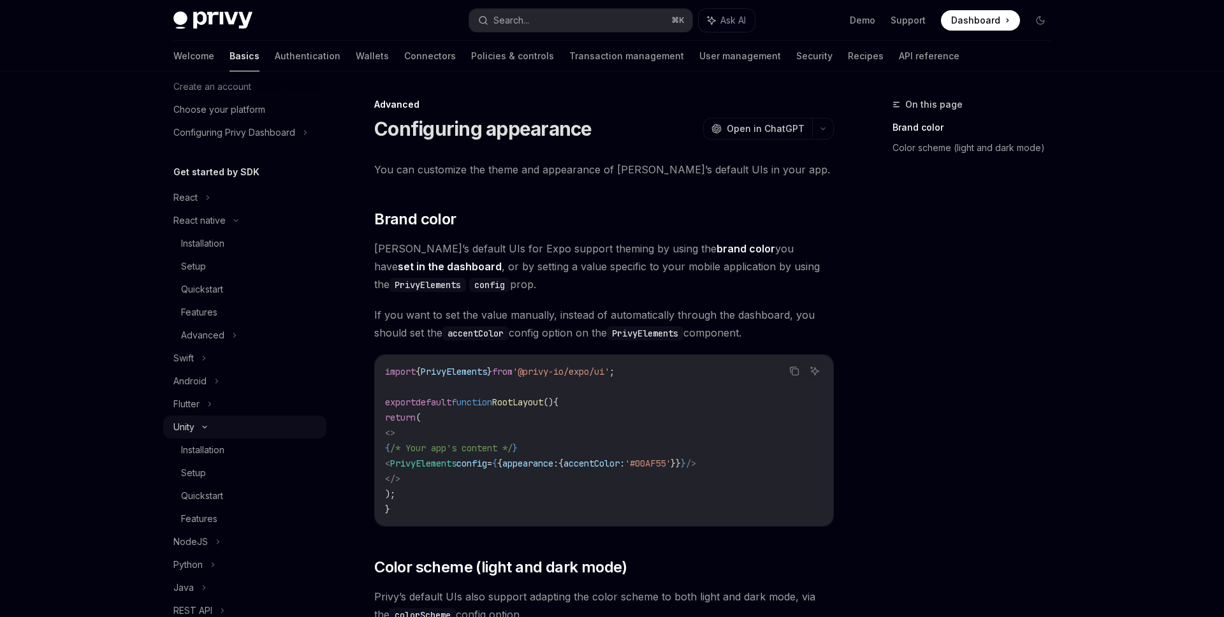
click at [234, 431] on div "Unity" at bounding box center [244, 427] width 163 height 23
click at [236, 455] on div "NodeJS" at bounding box center [244, 450] width 163 height 23
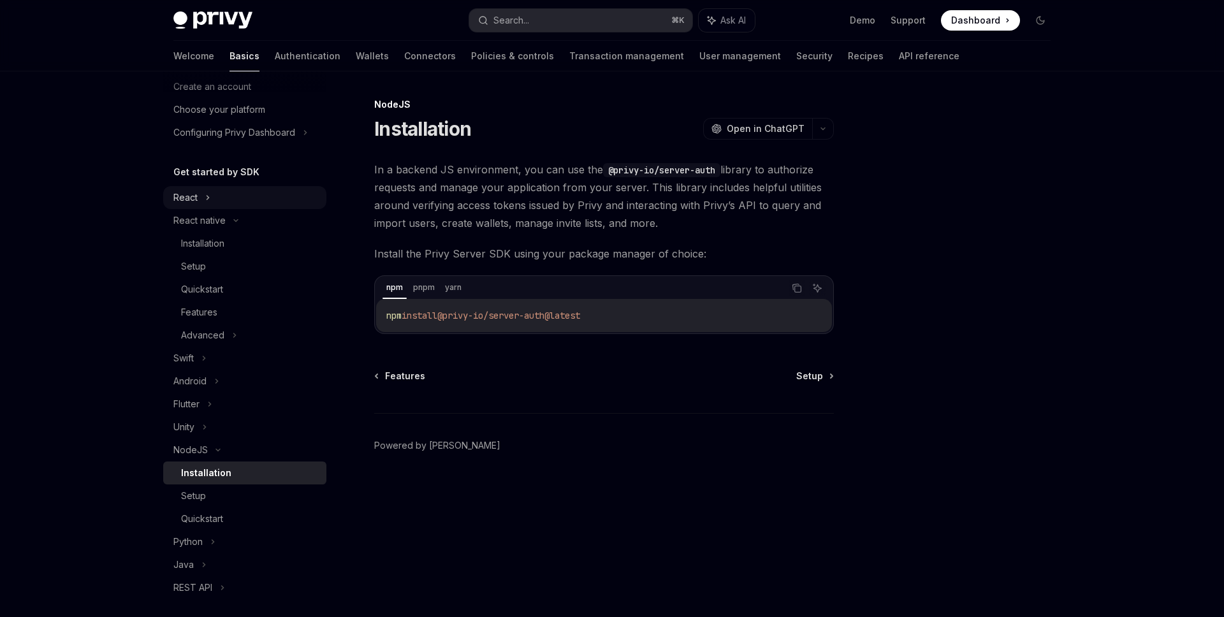
click at [267, 207] on div "React" at bounding box center [244, 197] width 163 height 23
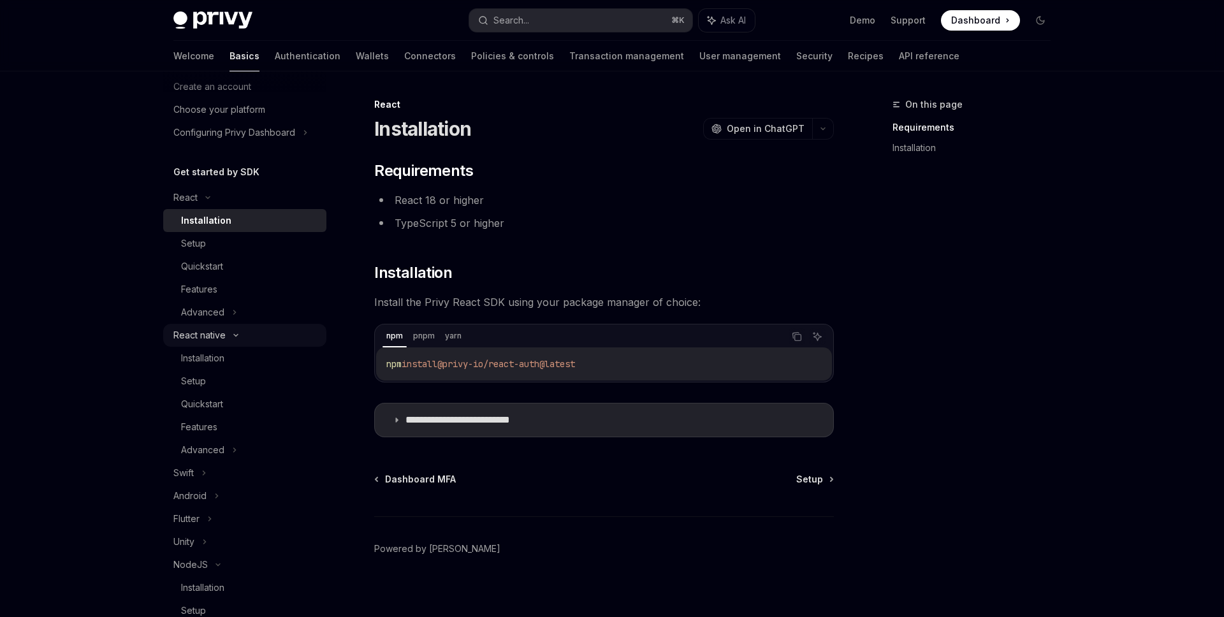
click at [243, 328] on div "React native" at bounding box center [244, 335] width 163 height 23
click at [247, 316] on div "Advanced" at bounding box center [244, 312] width 163 height 23
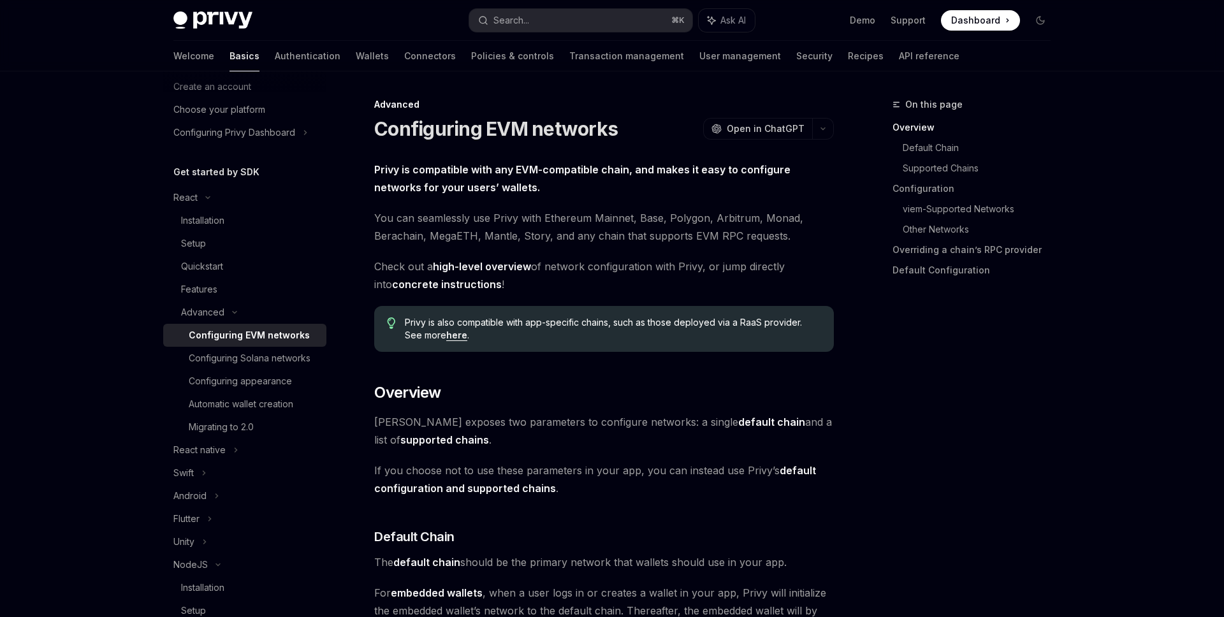
click at [260, 335] on div "Configuring EVM networks" at bounding box center [249, 335] width 121 height 15
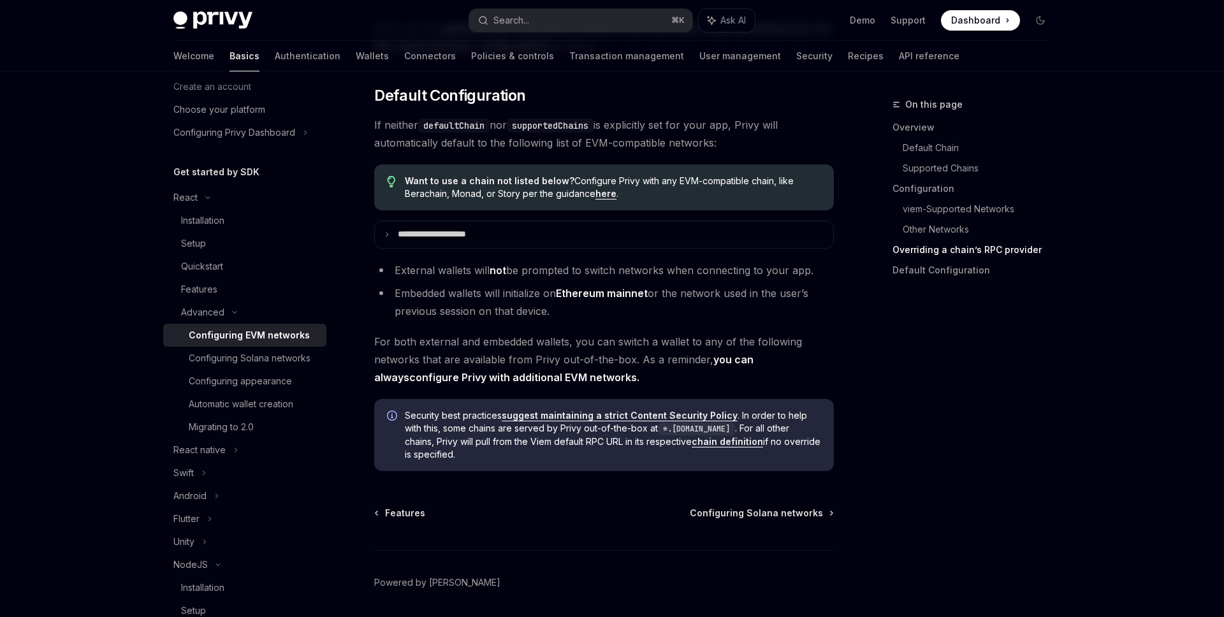
scroll to position [3167, 0]
click at [234, 383] on div "Configuring appearance" at bounding box center [240, 381] width 103 height 15
type textarea "*"
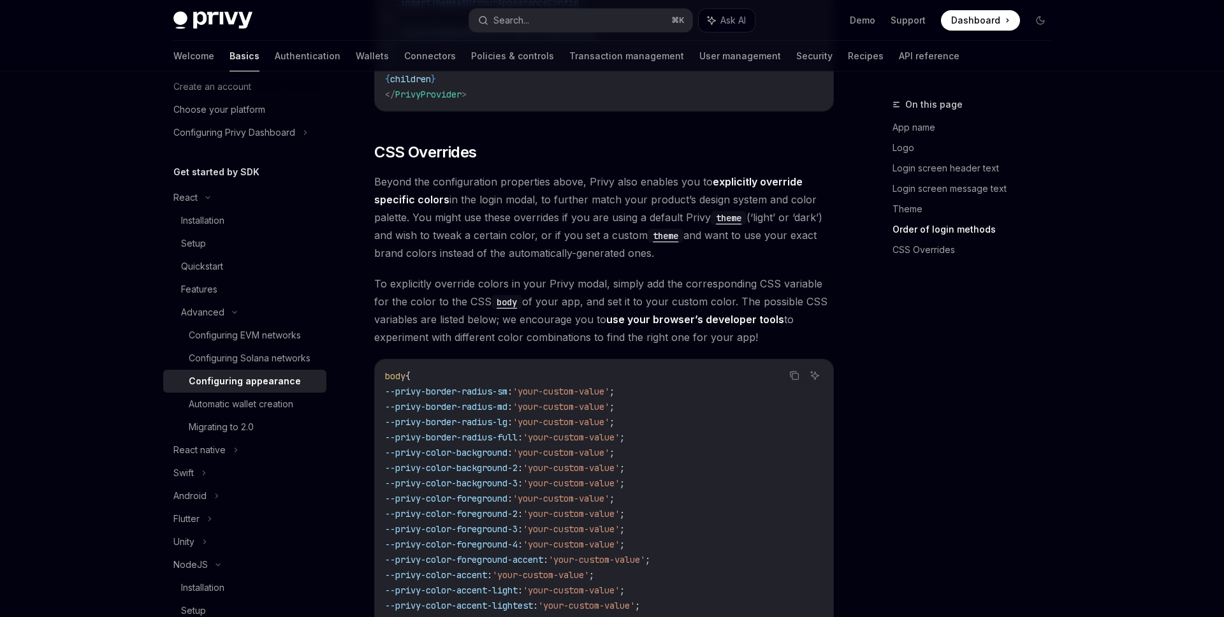
scroll to position [3040, 0]
